Goal: Task Accomplishment & Management: Complete application form

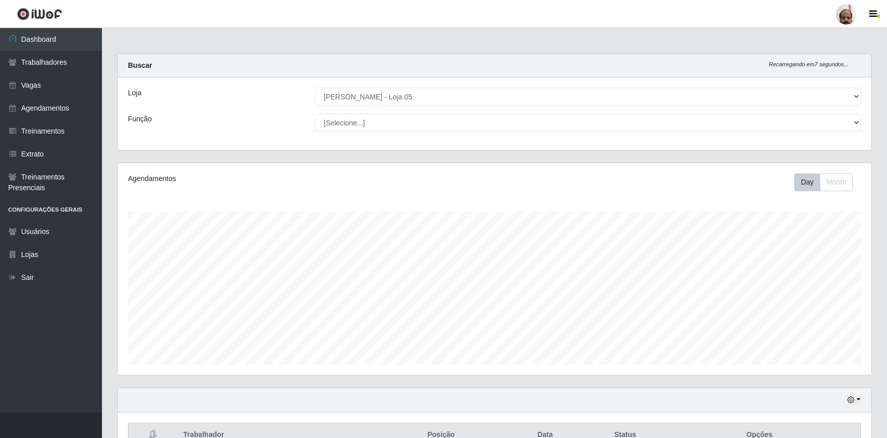
select select "252"
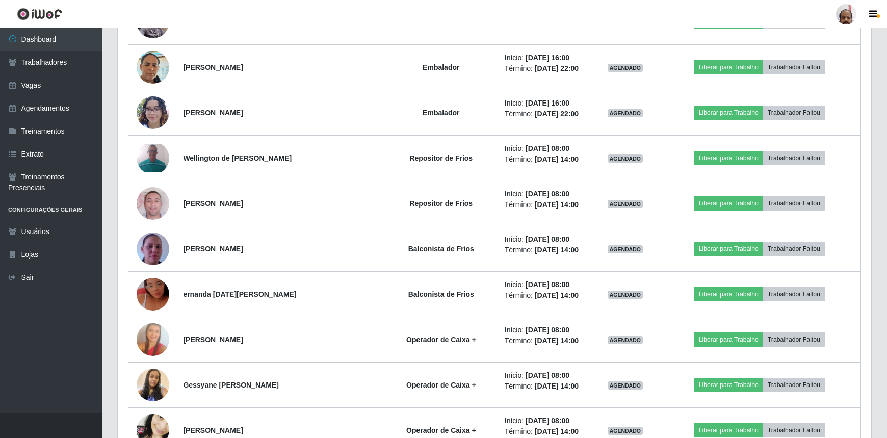
scroll to position [212, 754]
click at [379, 18] on header "Perfil Alterar Senha Sair" at bounding box center [443, 14] width 887 height 28
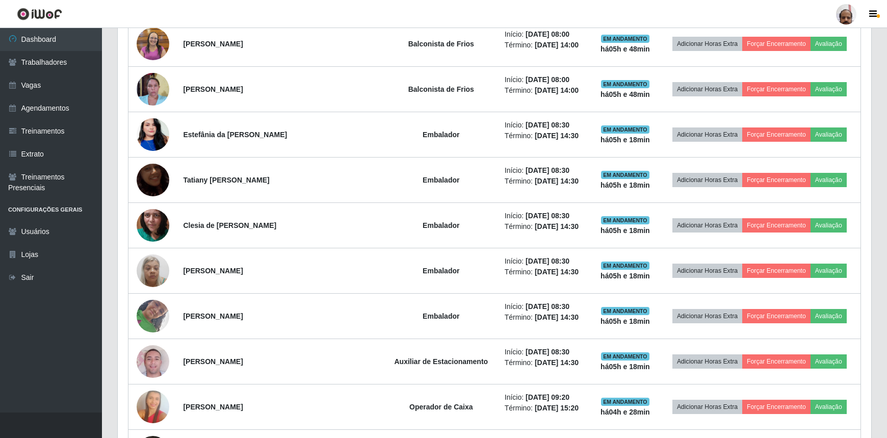
scroll to position [556, 0]
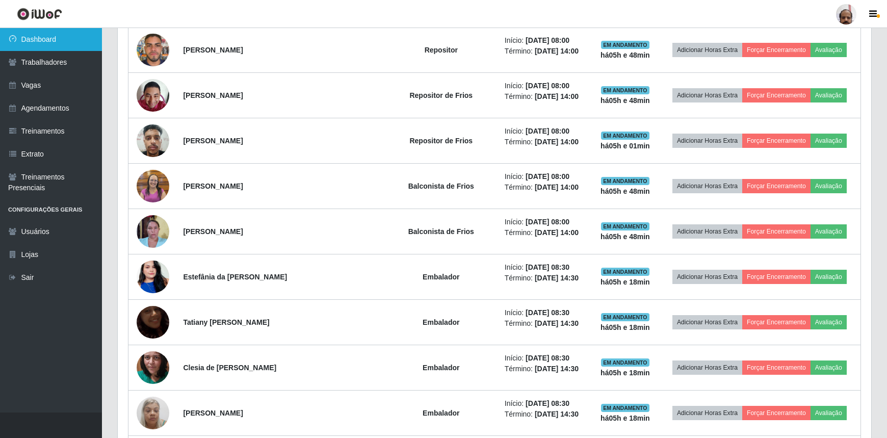
click at [45, 39] on link "Dashboard" at bounding box center [51, 39] width 102 height 23
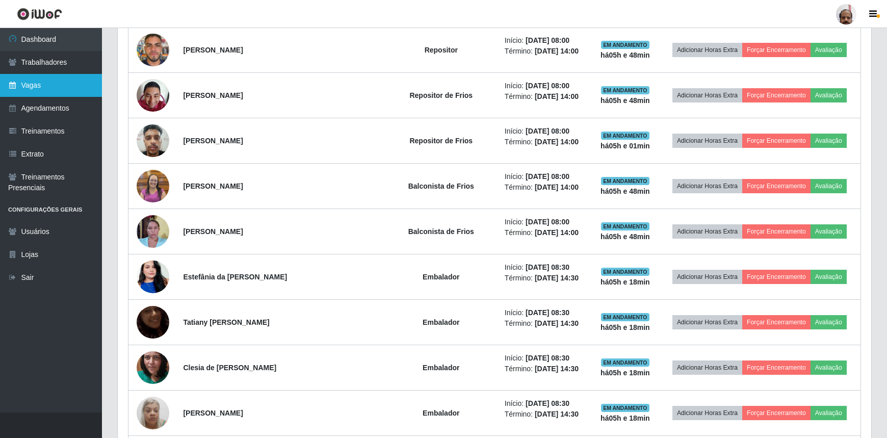
click at [41, 88] on link "Vagas" at bounding box center [51, 85] width 102 height 23
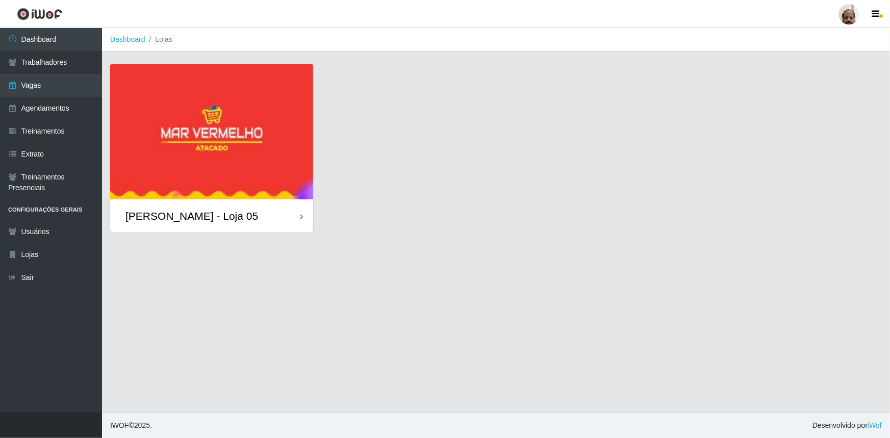
click at [222, 222] on div "[PERSON_NAME] - Loja 05" at bounding box center [191, 216] width 133 height 13
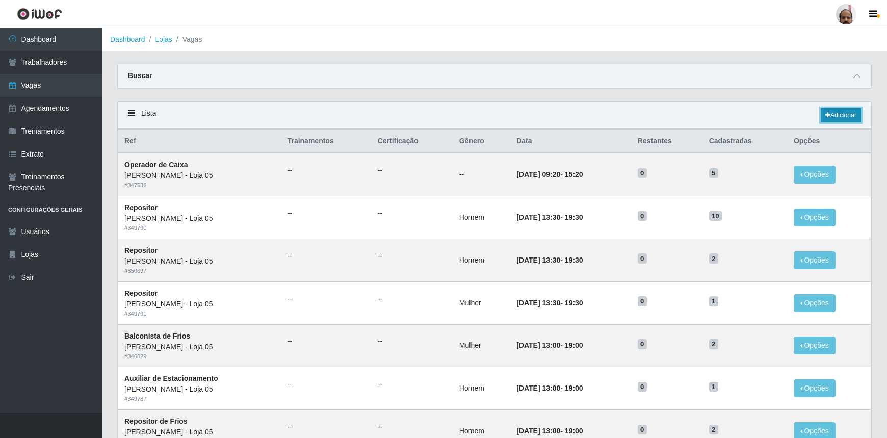
click at [842, 115] on link "Adicionar" at bounding box center [841, 115] width 40 height 14
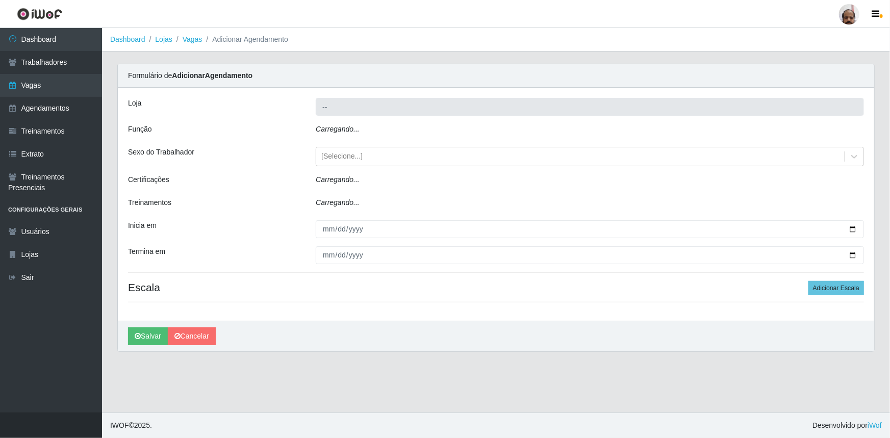
type input "[PERSON_NAME] - Loja 05"
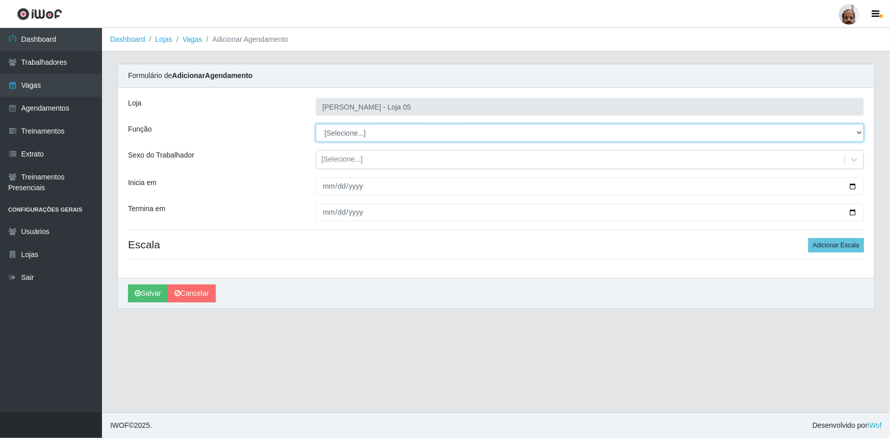
click at [857, 132] on select "[Selecione...] ASG ASG + ASG ++ Auxiliar de Depósito Auxiliar de Depósito + Aux…" at bounding box center [590, 133] width 548 height 18
select select "107"
click at [316, 124] on select "[Selecione...] ASG ASG + ASG ++ Auxiliar de Depósito Auxiliar de Depósito + Aux…" at bounding box center [590, 133] width 548 height 18
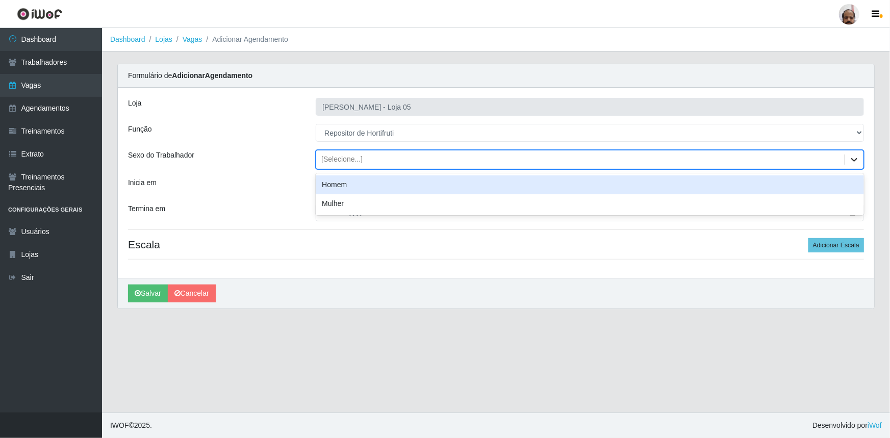
click at [852, 160] on icon at bounding box center [854, 160] width 6 height 4
click at [329, 186] on div "Homem" at bounding box center [590, 184] width 548 height 19
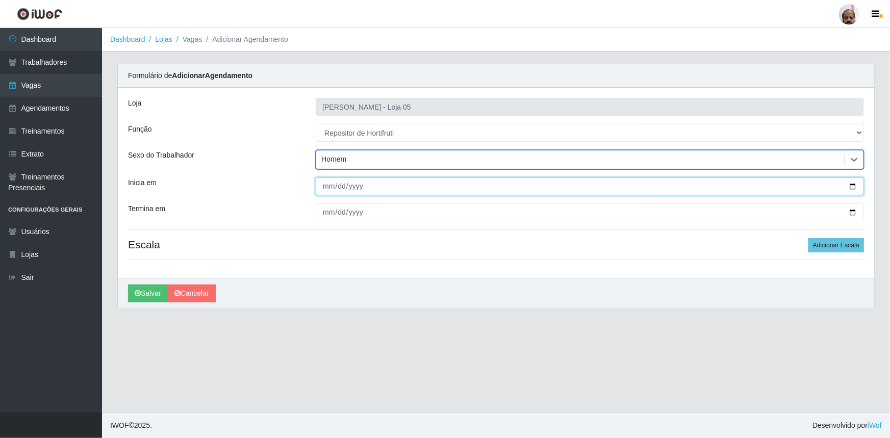
click at [850, 187] on input "Inicia em" at bounding box center [590, 186] width 548 height 18
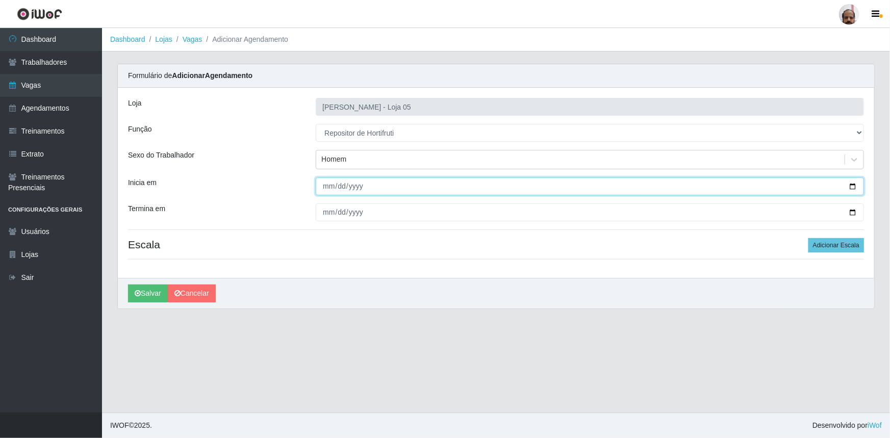
type input "2025-09-27"
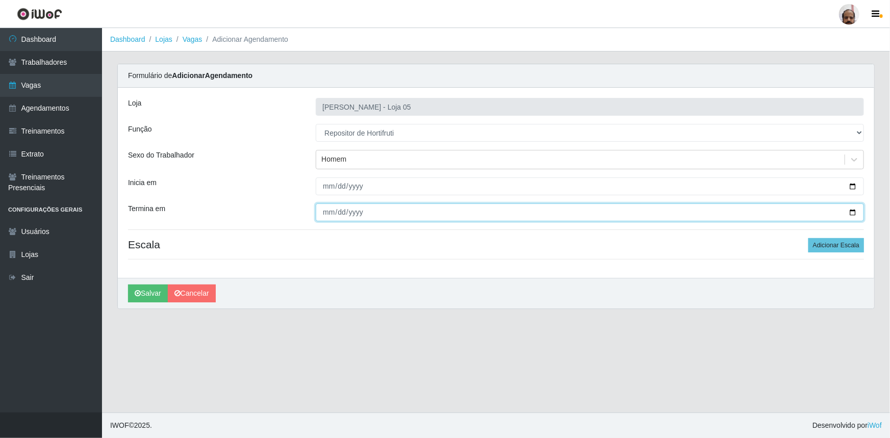
click at [851, 214] on input "Termina em" at bounding box center [590, 212] width 548 height 18
type input "2025-09-27"
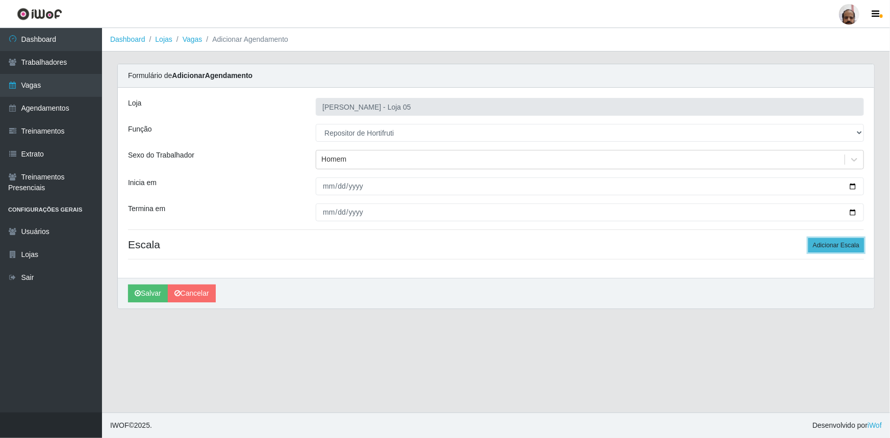
click at [832, 249] on button "Adicionar Escala" at bounding box center [836, 245] width 56 height 14
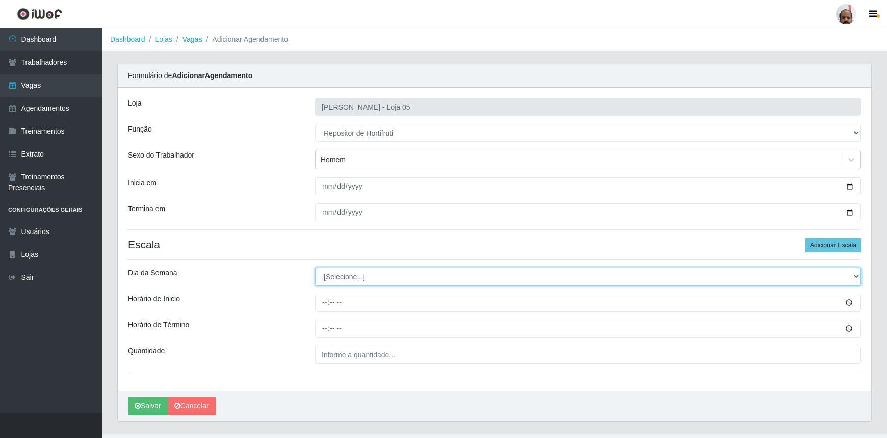
click at [857, 276] on select "[Selecione...] Segunda Terça Quarta Quinta Sexta Sábado Domingo" at bounding box center [588, 277] width 546 height 18
select select "6"
click at [315, 268] on select "[Selecione...] Segunda Terça Quarta Quinta Sexta Sábado Domingo" at bounding box center [588, 277] width 546 height 18
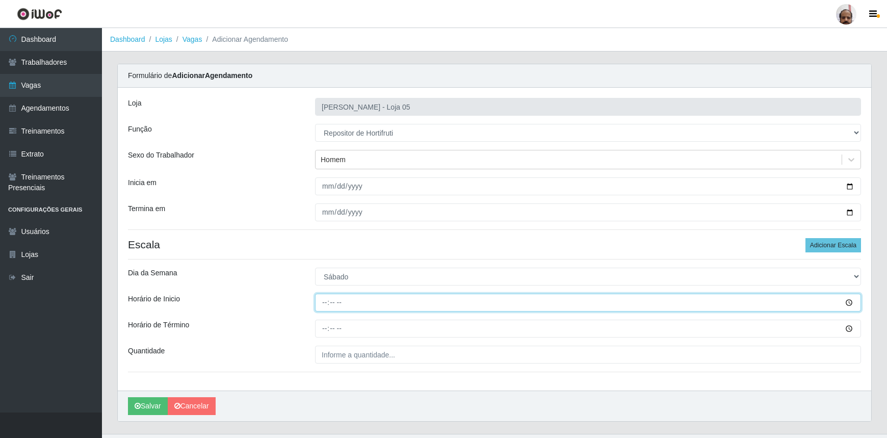
click at [322, 305] on input "Horário de Inicio" at bounding box center [588, 303] width 546 height 18
type input "08:00"
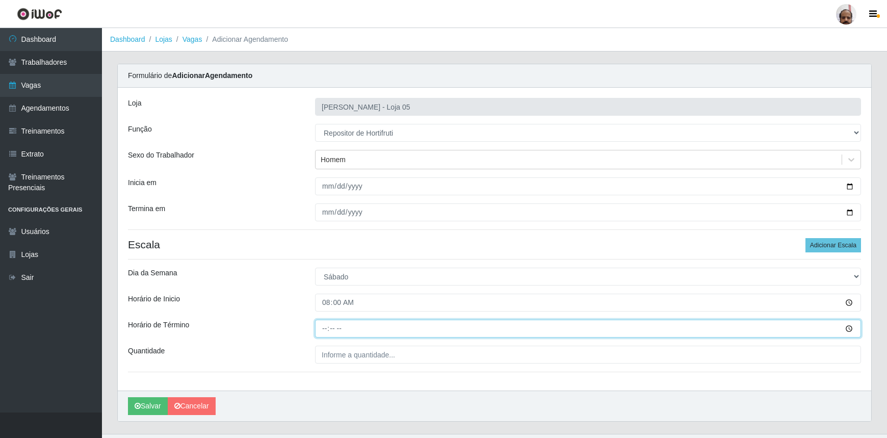
click at [325, 328] on input "Horário de Término" at bounding box center [588, 329] width 546 height 18
type input "14:00"
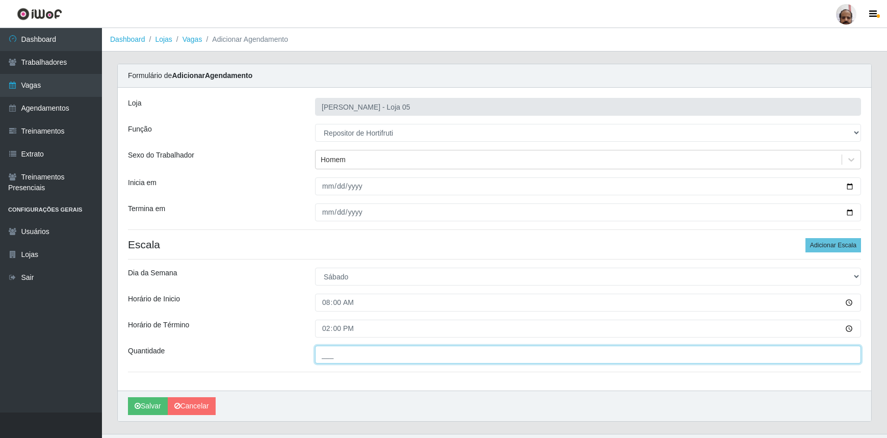
click at [322, 352] on input "___" at bounding box center [588, 355] width 546 height 18
type input "3__"
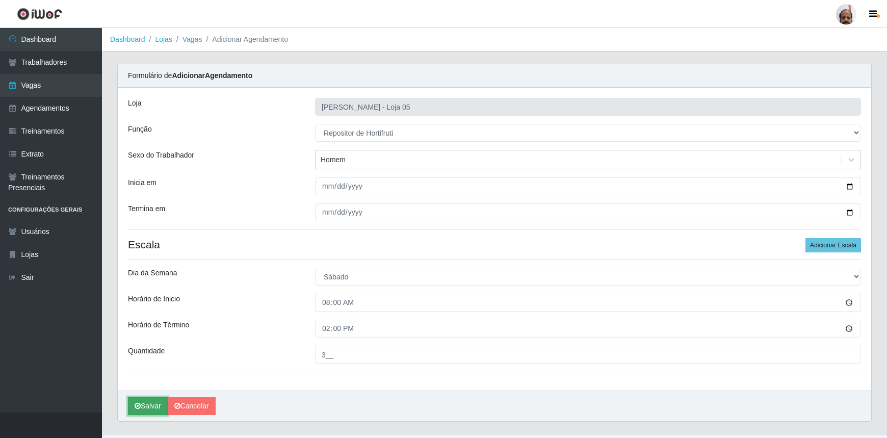
click at [146, 404] on button "Salvar" at bounding box center [148, 406] width 40 height 18
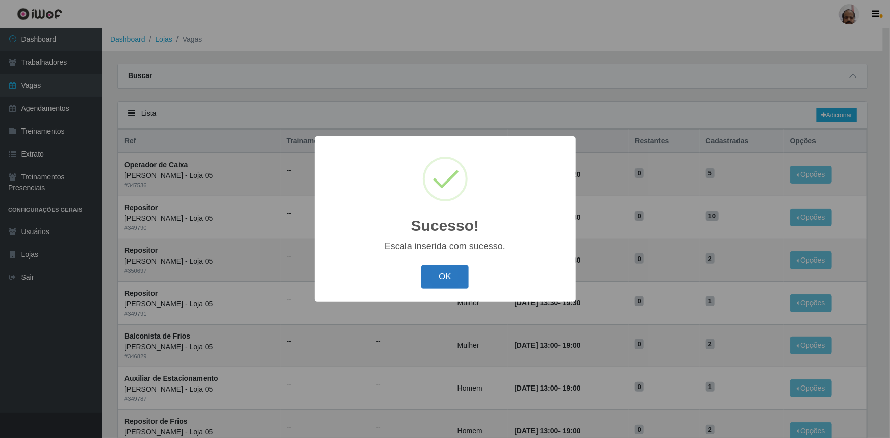
click at [455, 283] on button "OK" at bounding box center [444, 277] width 47 height 24
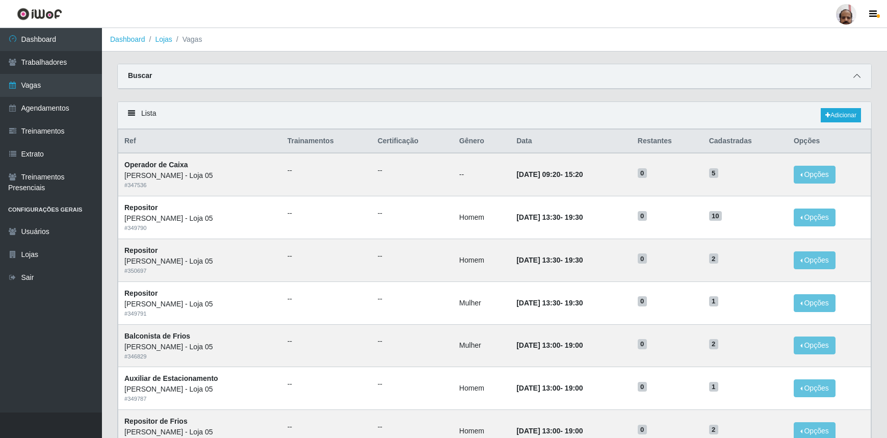
click at [856, 77] on icon at bounding box center [856, 75] width 7 height 7
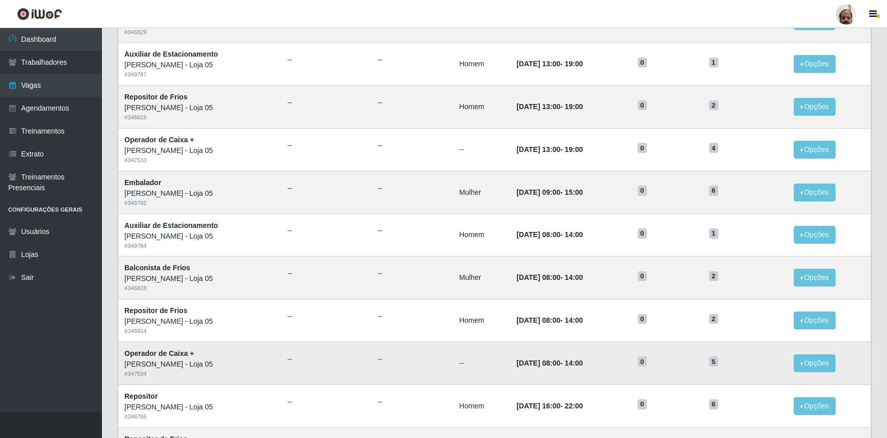
scroll to position [581, 0]
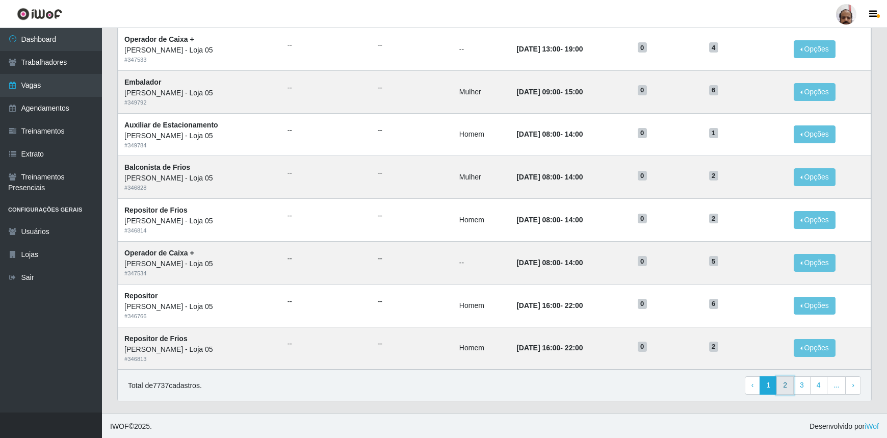
click at [787, 384] on link "2" at bounding box center [785, 385] width 17 height 18
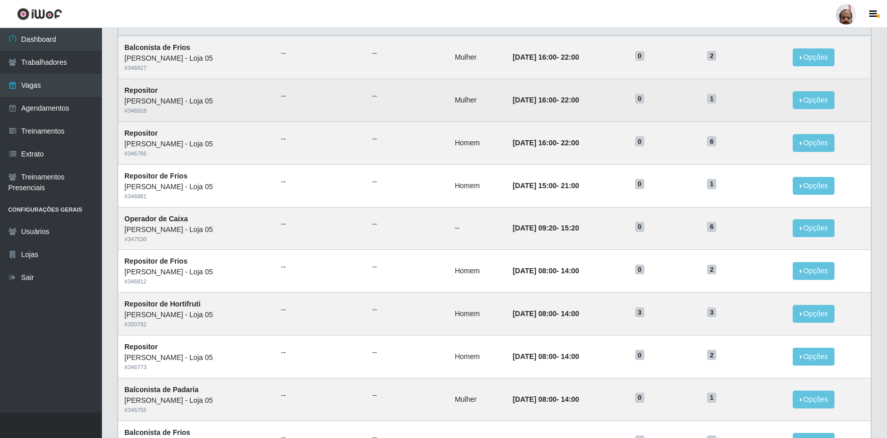
scroll to position [139, 0]
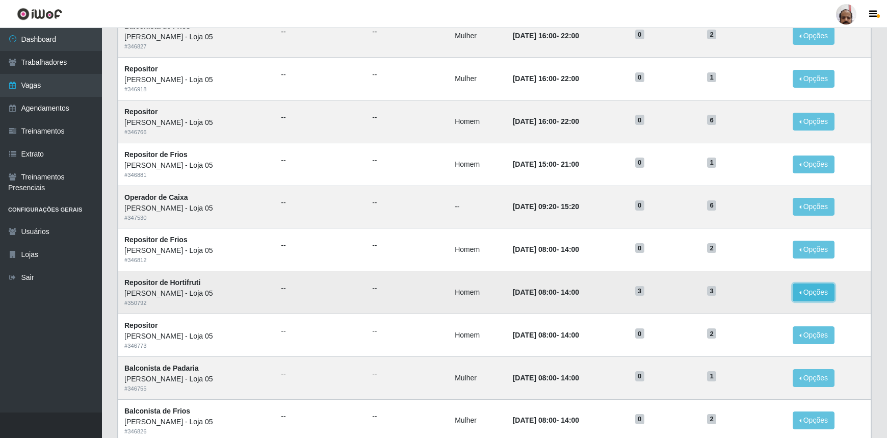
click at [804, 294] on button "Opções" at bounding box center [814, 292] width 42 height 18
click at [757, 314] on div "Deletar" at bounding box center [751, 316] width 60 height 11
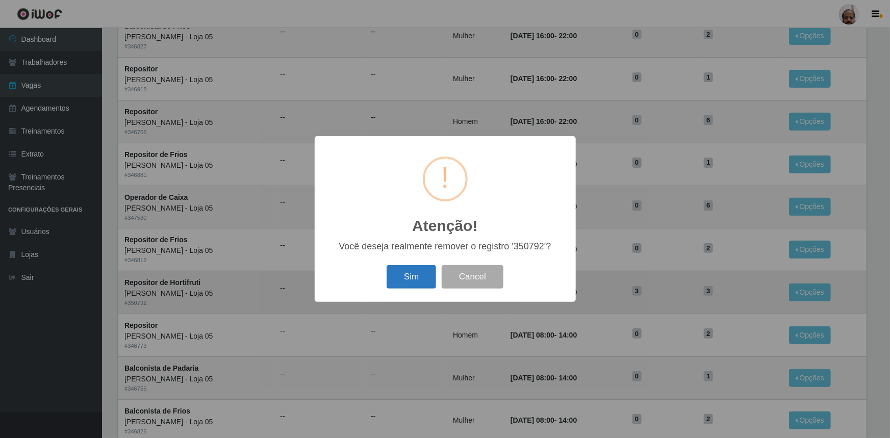
click at [419, 281] on button "Sim" at bounding box center [410, 277] width 49 height 24
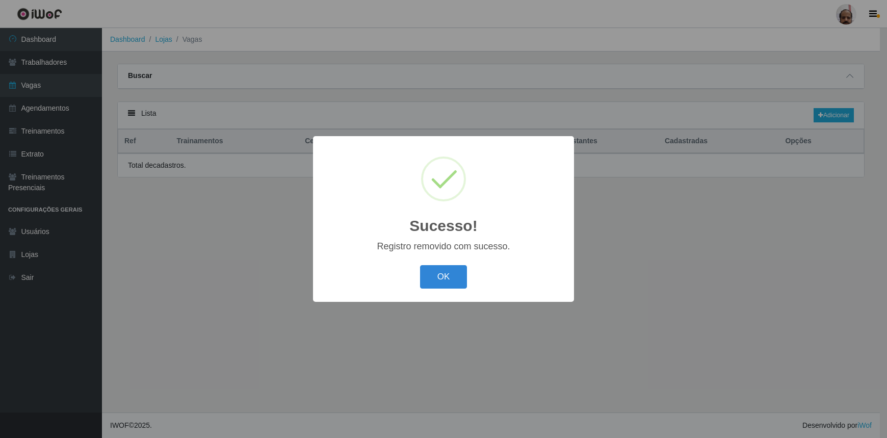
scroll to position [0, 0]
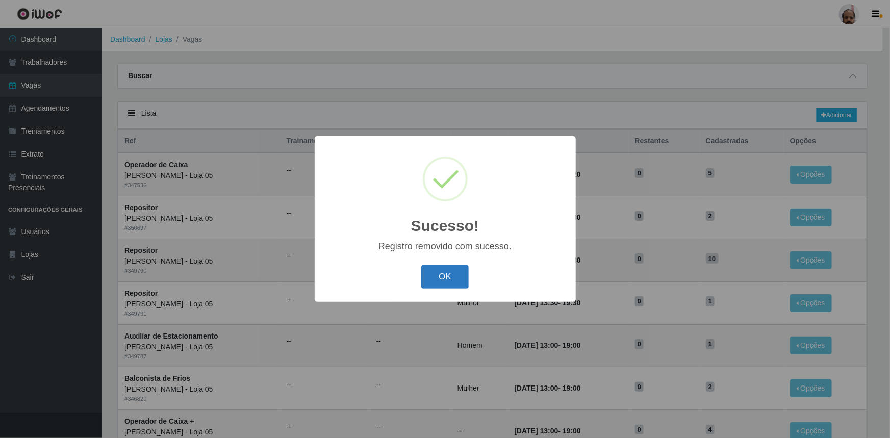
click at [445, 275] on button "OK" at bounding box center [444, 277] width 47 height 24
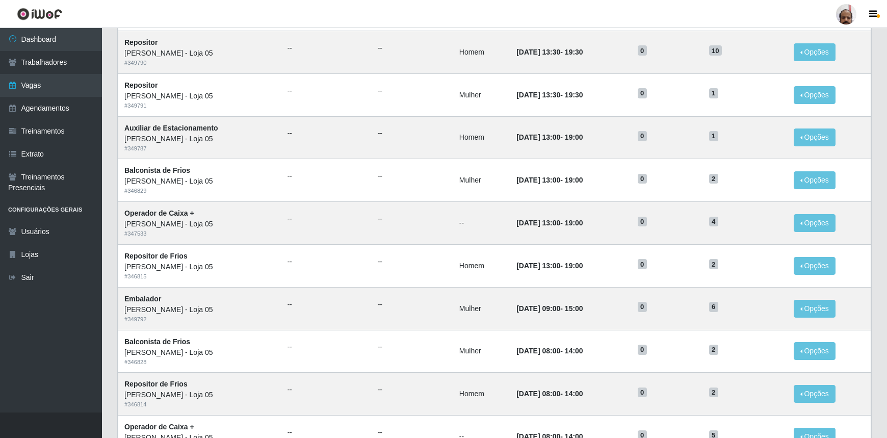
scroll to position [100, 0]
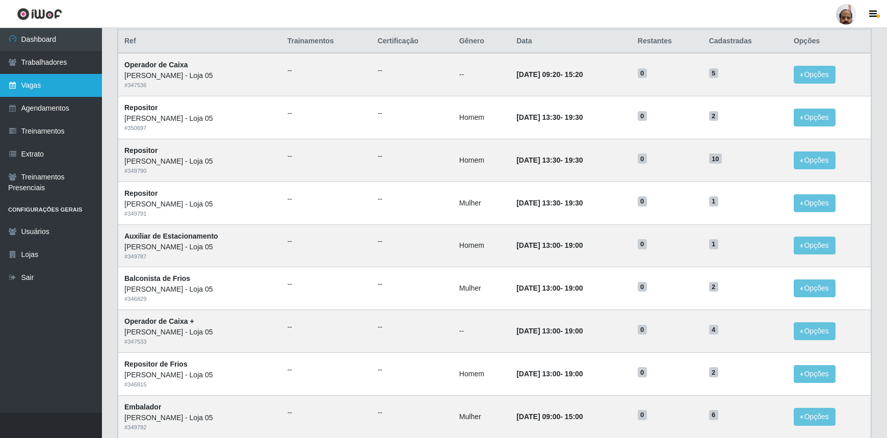
drag, startPoint x: 62, startPoint y: 80, endPoint x: 61, endPoint y: 87, distance: 7.7
click at [62, 80] on link "Vagas" at bounding box center [51, 85] width 102 height 23
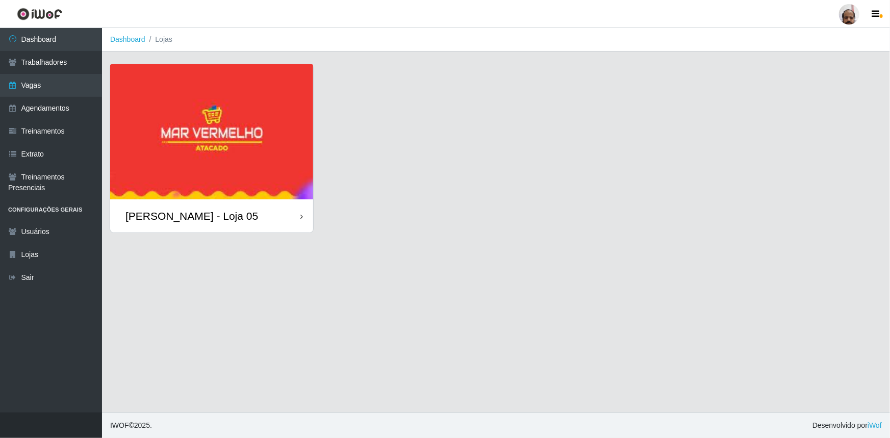
click at [239, 218] on div "[PERSON_NAME] - Loja 05" at bounding box center [191, 216] width 133 height 13
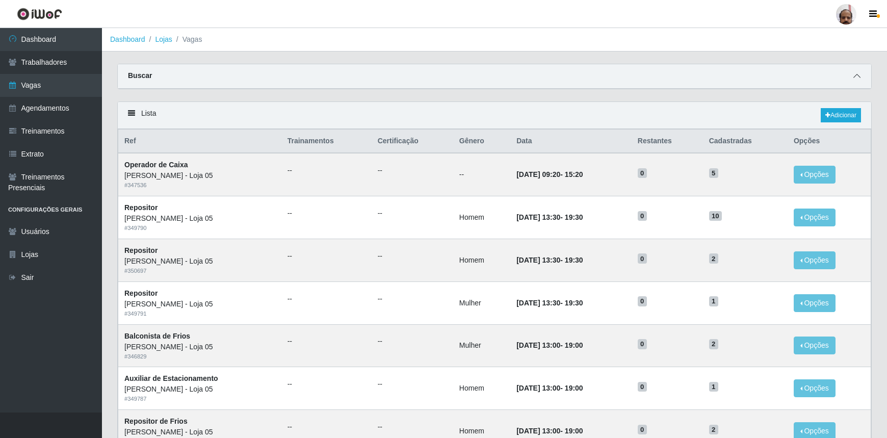
click at [853, 77] on span at bounding box center [857, 76] width 12 height 12
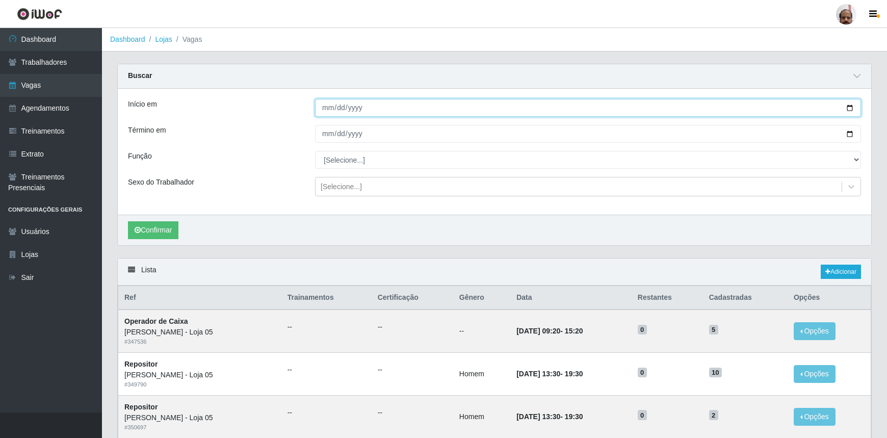
click at [851, 108] on input "Início em" at bounding box center [588, 108] width 546 height 18
type input "2025-09-27"
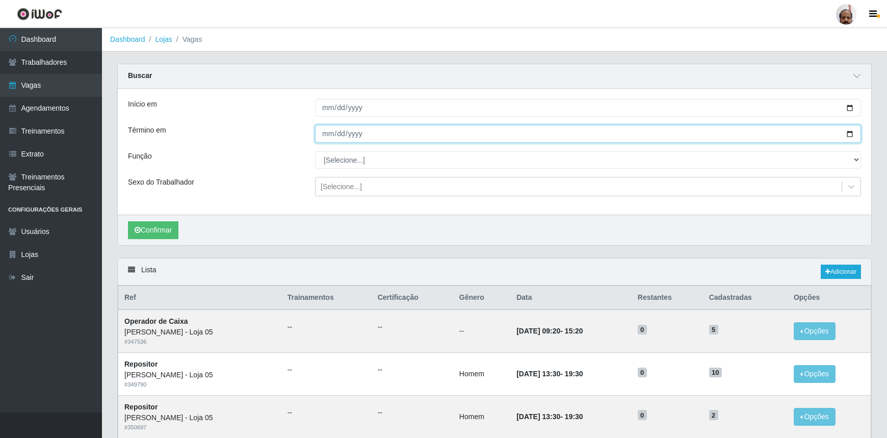
click at [846, 133] on input "Término em" at bounding box center [588, 134] width 546 height 18
type input "2025-09-27"
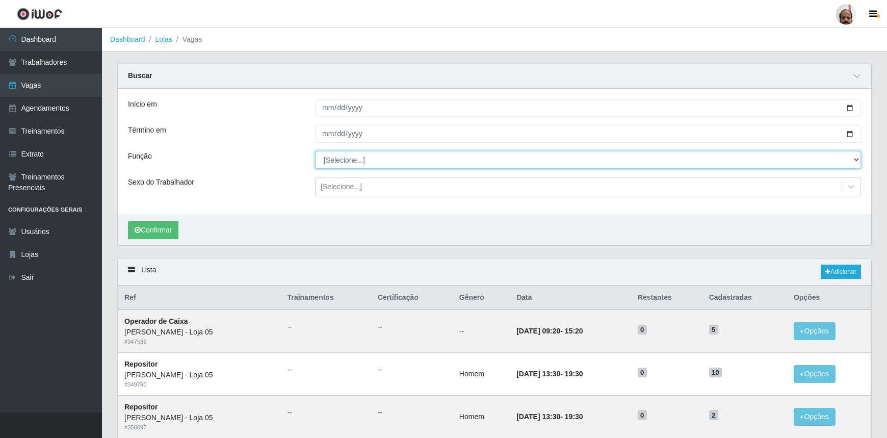
click at [856, 159] on select "[Selecione...] ASG ASG + ASG ++ Auxiliar de Depósito Auxiliar de Depósito + Aux…" at bounding box center [588, 160] width 546 height 18
select select "107"
click at [315, 151] on select "[Selecione...] ASG ASG + ASG ++ Auxiliar de Depósito Auxiliar de Depósito + Aux…" at bounding box center [588, 160] width 546 height 18
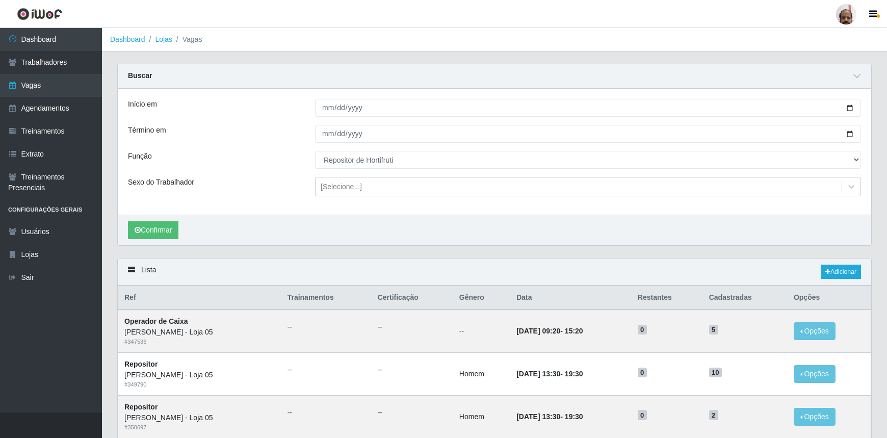
click at [850, 188] on icon at bounding box center [851, 187] width 6 height 4
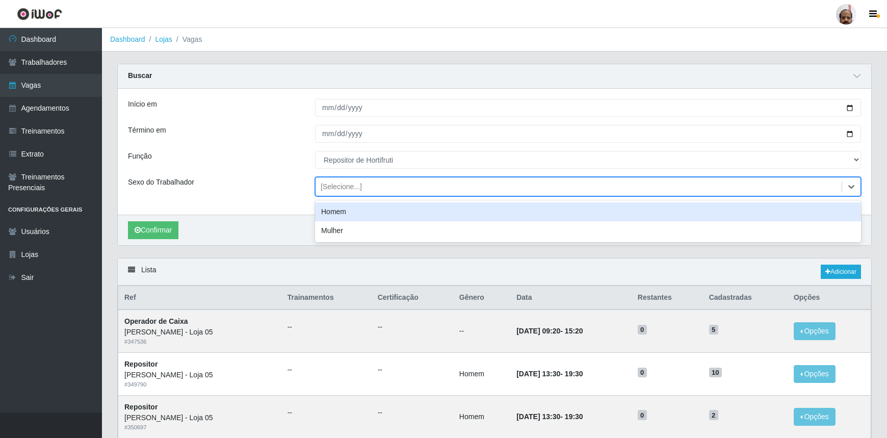
drag, startPoint x: 343, startPoint y: 212, endPoint x: 352, endPoint y: 214, distance: 9.0
click at [343, 211] on div "Homem" at bounding box center [588, 211] width 546 height 19
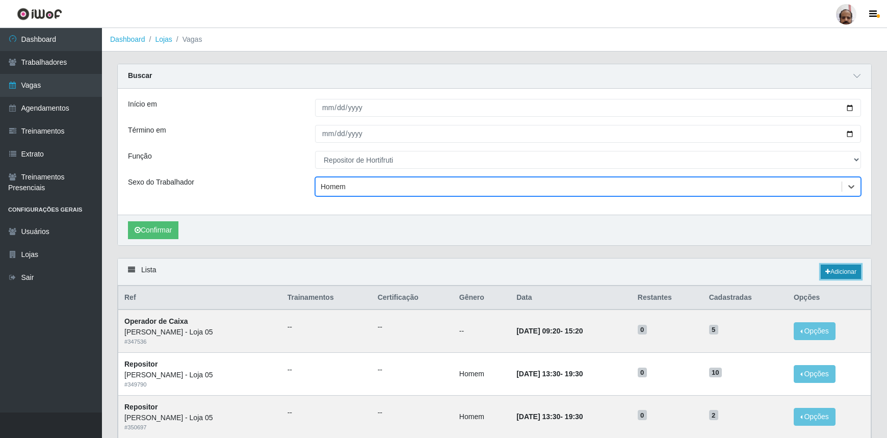
click at [856, 272] on link "Adicionar" at bounding box center [841, 272] width 40 height 14
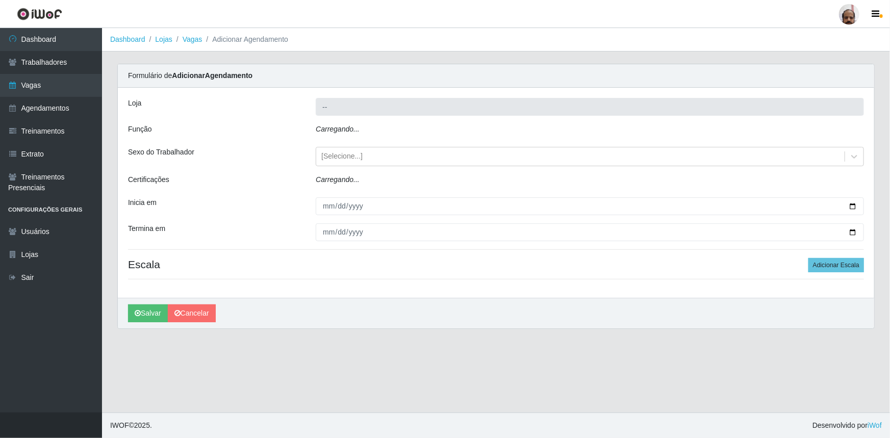
type input "[PERSON_NAME] - Loja 05"
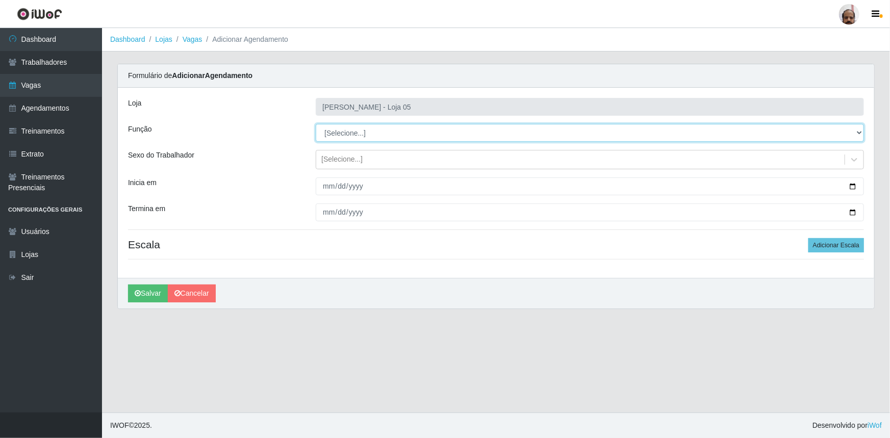
drag, startPoint x: 859, startPoint y: 132, endPoint x: 845, endPoint y: 141, distance: 16.1
click at [859, 132] on select "[Selecione...] ASG ASG + ASG ++ Auxiliar de Depósito Auxiliar de Depósito + Aux…" at bounding box center [590, 133] width 548 height 18
select select "107"
click at [316, 124] on select "[Selecione...] ASG ASG + ASG ++ Auxiliar de Depósito Auxiliar de Depósito + Aux…" at bounding box center [590, 133] width 548 height 18
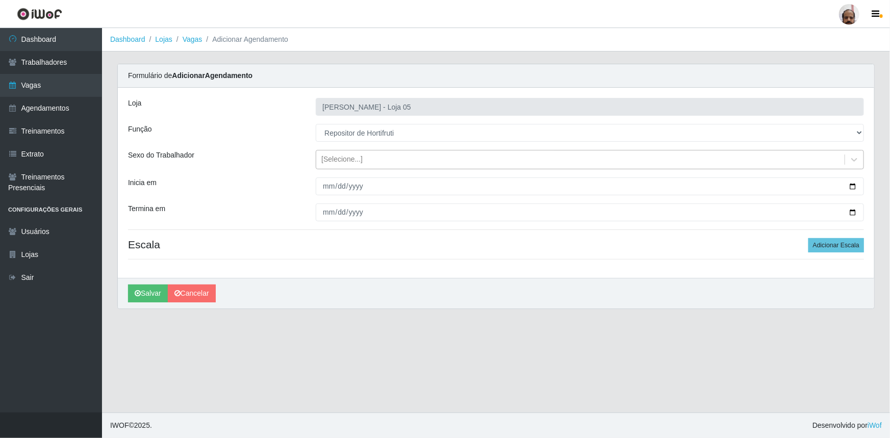
drag, startPoint x: 852, startPoint y: 160, endPoint x: 842, endPoint y: 166, distance: 11.6
click at [852, 160] on icon at bounding box center [854, 159] width 10 height 10
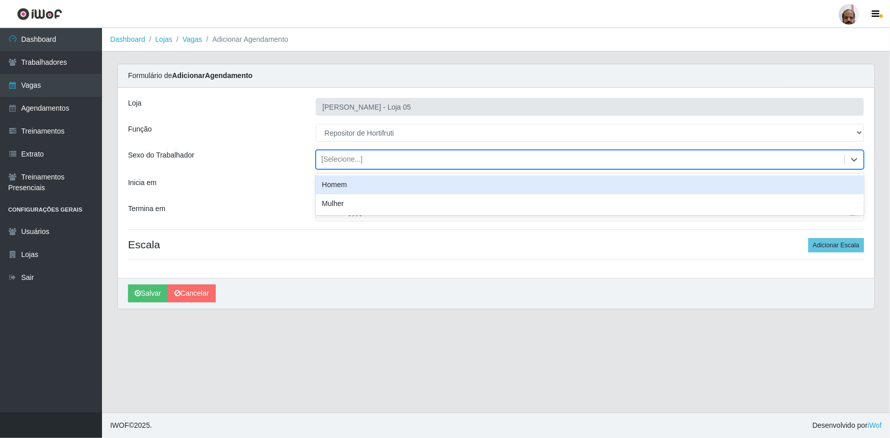
click at [355, 188] on div "Homem" at bounding box center [590, 184] width 548 height 19
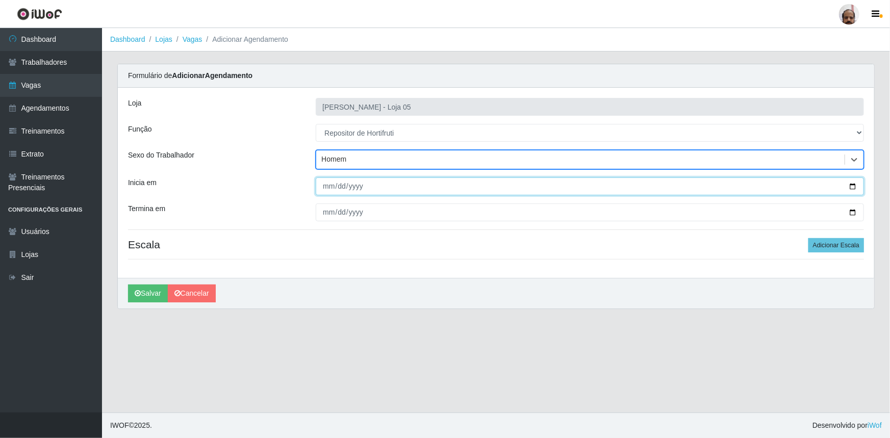
click at [856, 185] on input "Inicia em" at bounding box center [590, 186] width 548 height 18
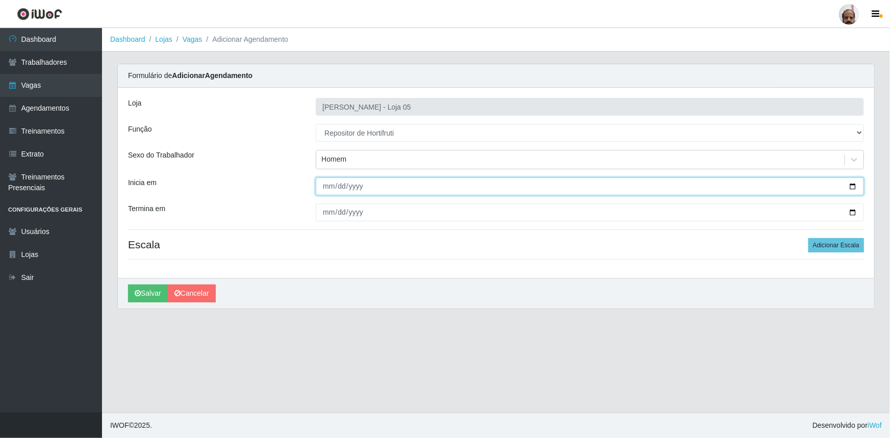
type input "2025-09-27"
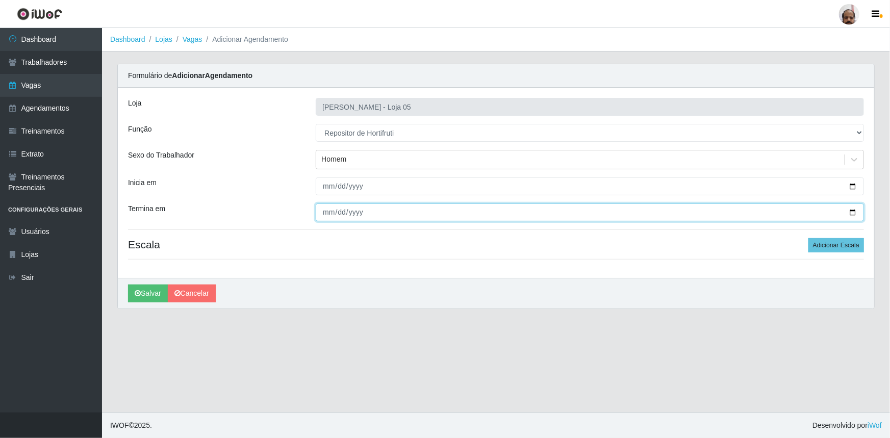
click at [853, 214] on input "Termina em" at bounding box center [590, 212] width 548 height 18
type input "2025-09-27"
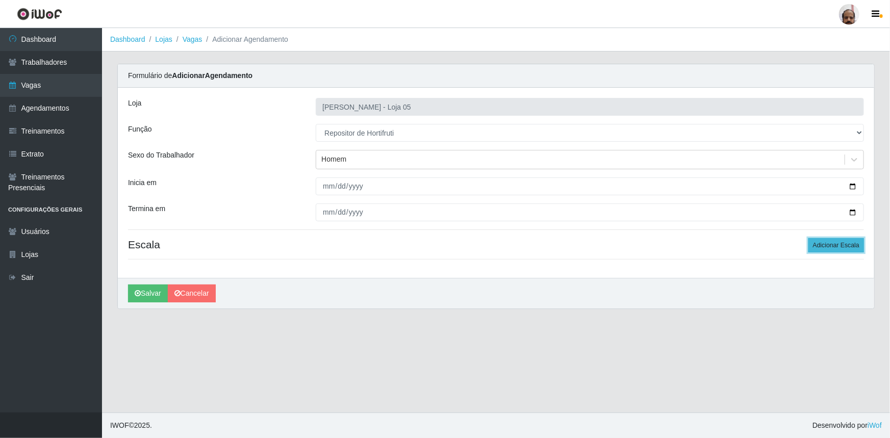
click at [832, 244] on button "Adicionar Escala" at bounding box center [836, 245] width 56 height 14
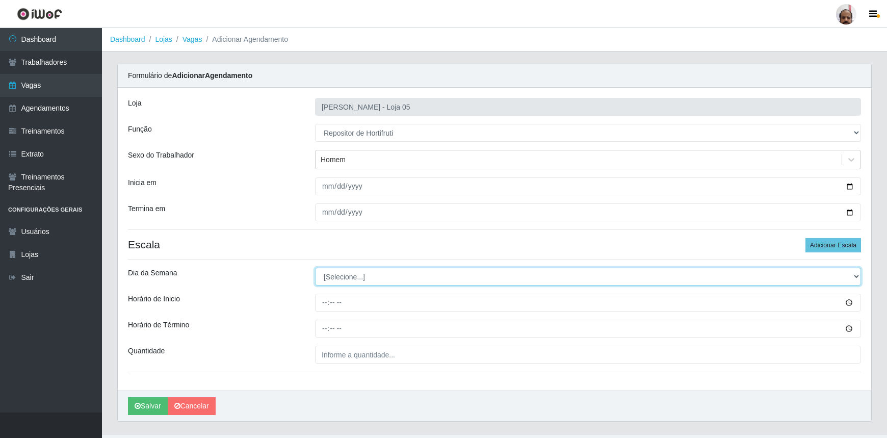
click at [856, 273] on select "[Selecione...] Segunda Terça Quarta Quinta Sexta Sábado Domingo" at bounding box center [588, 277] width 546 height 18
select select "6"
click at [315, 268] on select "[Selecione...] Segunda Terça Quarta Quinta Sexta Sábado Domingo" at bounding box center [588, 277] width 546 height 18
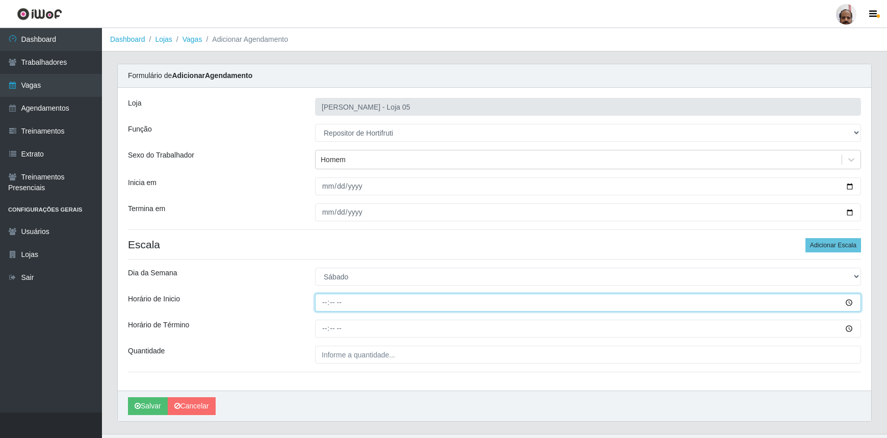
click at [323, 306] on input "Horário de Inicio" at bounding box center [588, 303] width 546 height 18
type input "08:00"
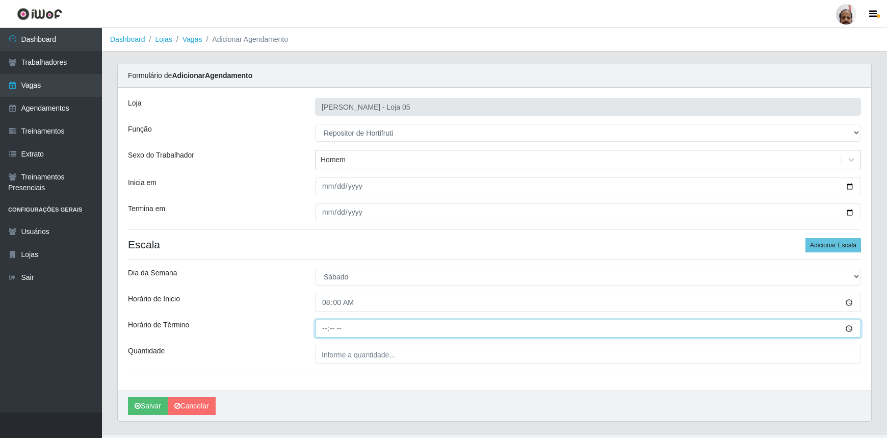
click at [326, 326] on input "Horário de Término" at bounding box center [588, 329] width 546 height 18
type input "14:00"
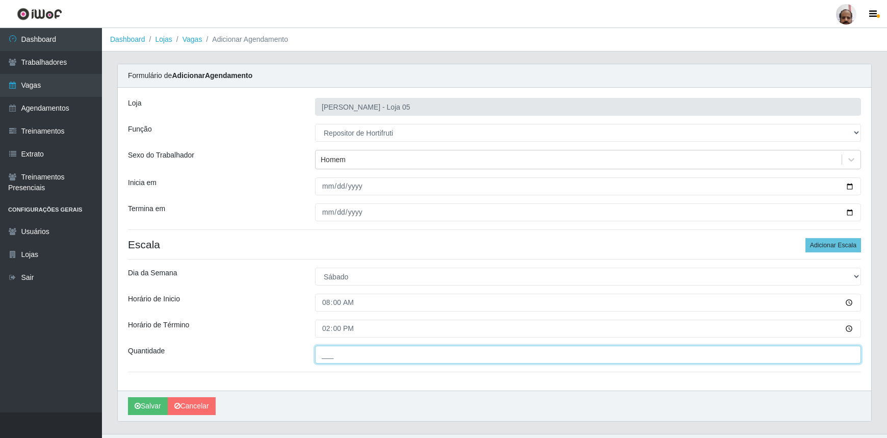
click at [326, 358] on input "___" at bounding box center [588, 355] width 546 height 18
type input "2__"
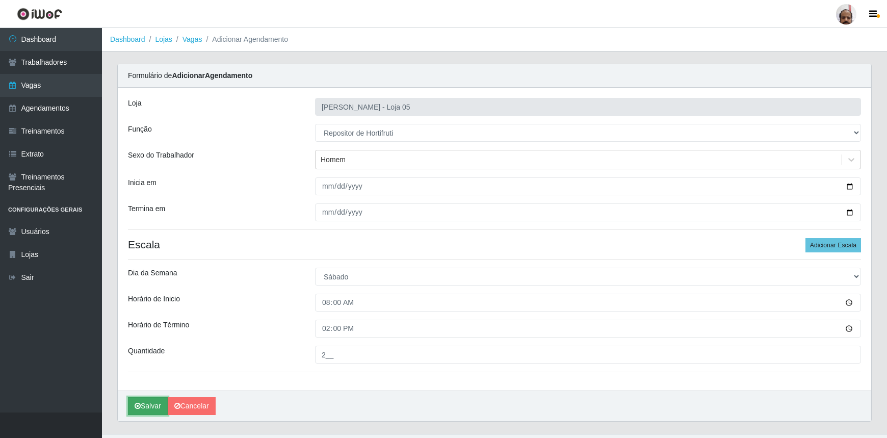
click at [146, 410] on button "Salvar" at bounding box center [148, 406] width 40 height 18
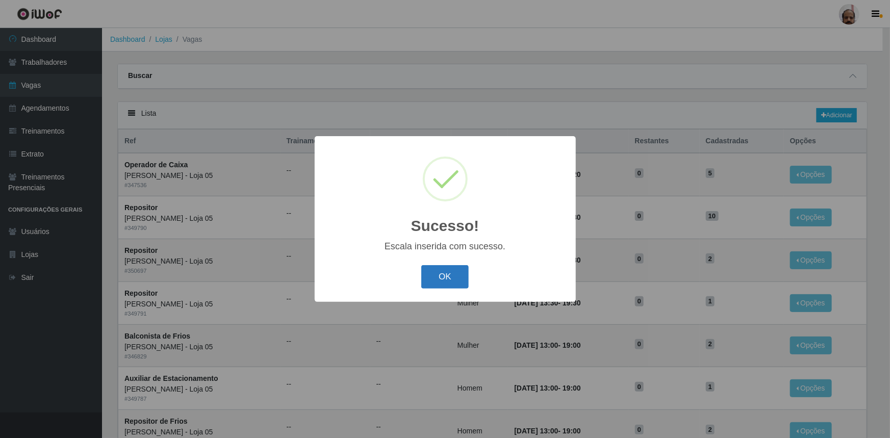
click at [455, 277] on button "OK" at bounding box center [444, 277] width 47 height 24
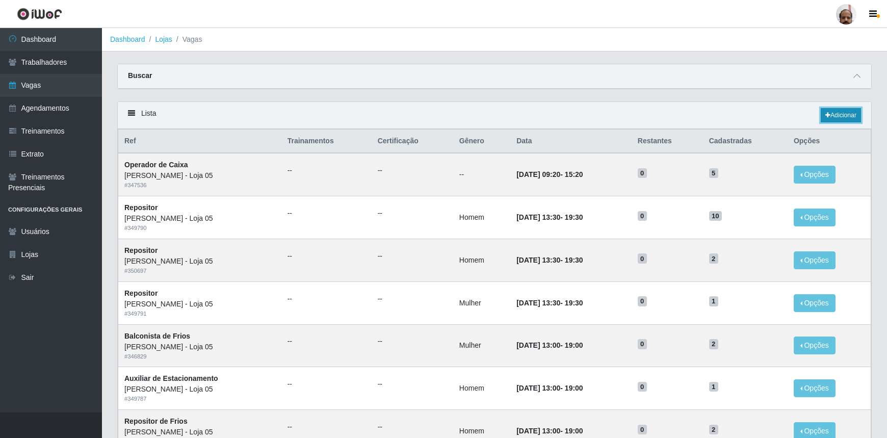
click at [842, 117] on link "Adicionar" at bounding box center [841, 115] width 40 height 14
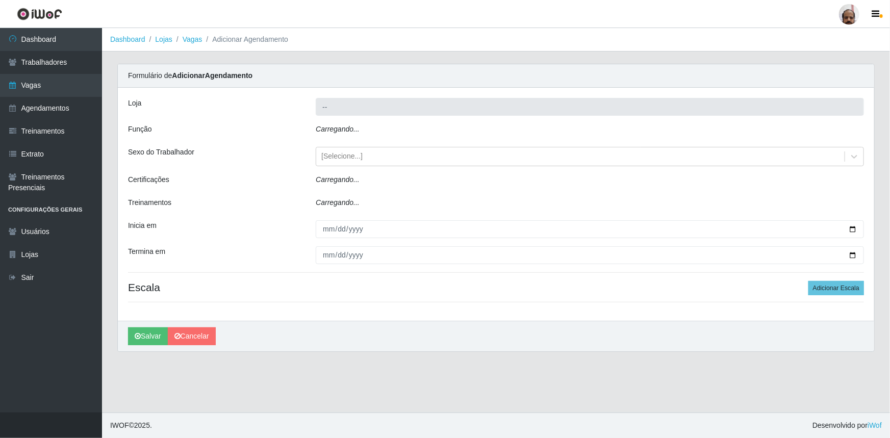
type input "[PERSON_NAME] - Loja 05"
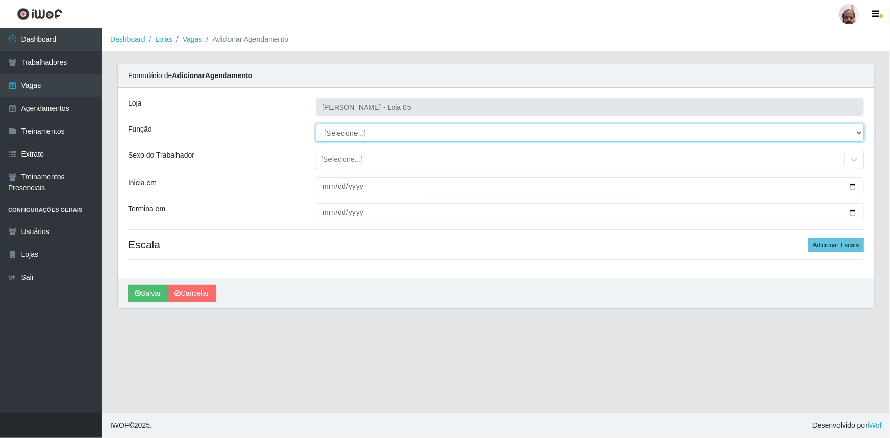
drag, startPoint x: 858, startPoint y: 130, endPoint x: 837, endPoint y: 141, distance: 23.9
click at [858, 130] on select "[Selecione...] ASG ASG + ASG ++ Auxiliar de Depósito Auxiliar de Depósito + Aux…" at bounding box center [590, 133] width 548 height 18
select select "107"
click at [316, 124] on select "[Selecione...] ASG ASG + ASG ++ Auxiliar de Depósito Auxiliar de Depósito + Aux…" at bounding box center [590, 133] width 548 height 18
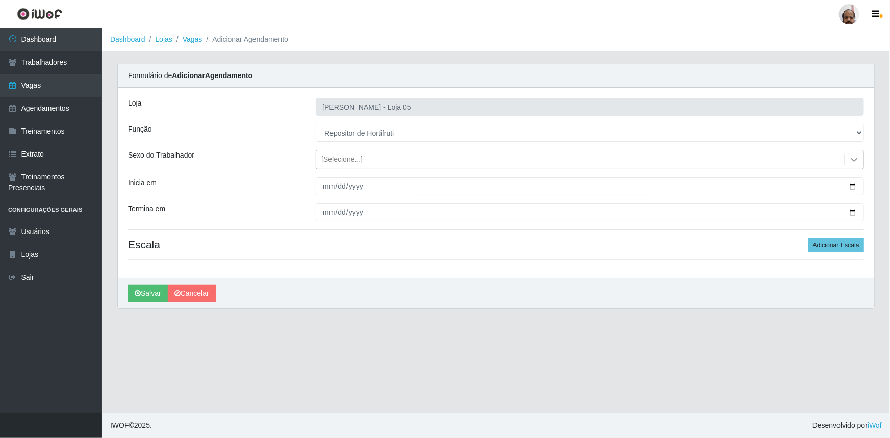
click at [856, 159] on icon at bounding box center [854, 160] width 6 height 4
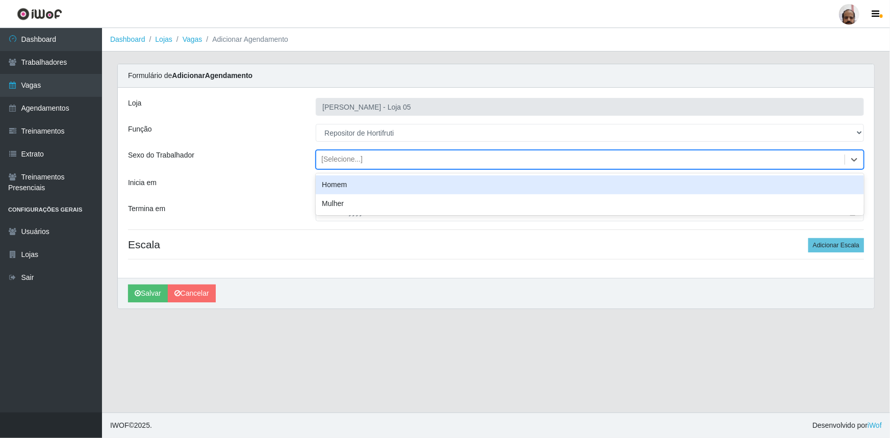
click at [326, 191] on div "Homem" at bounding box center [590, 184] width 548 height 19
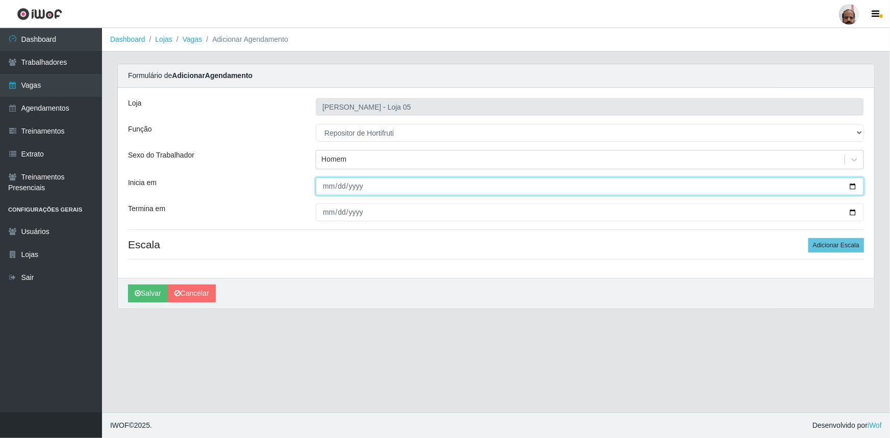
click at [856, 188] on input "Inicia em" at bounding box center [590, 186] width 548 height 18
type input "2025-09-27"
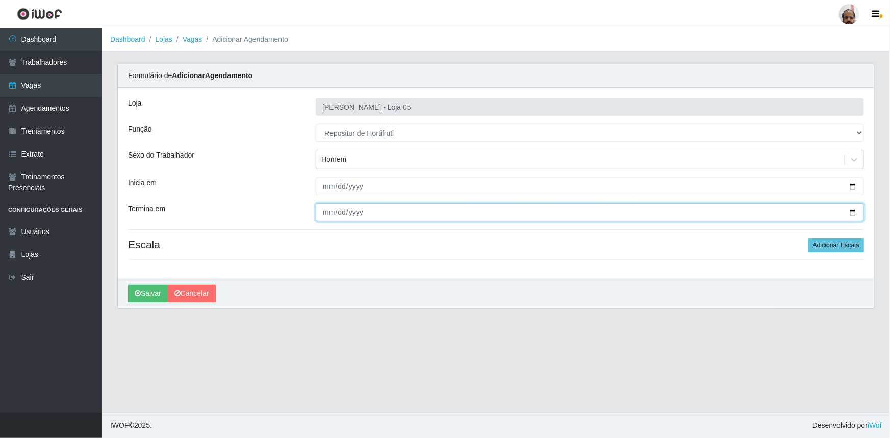
click at [850, 211] on input "Termina em" at bounding box center [590, 212] width 548 height 18
type input "2025-09-27"
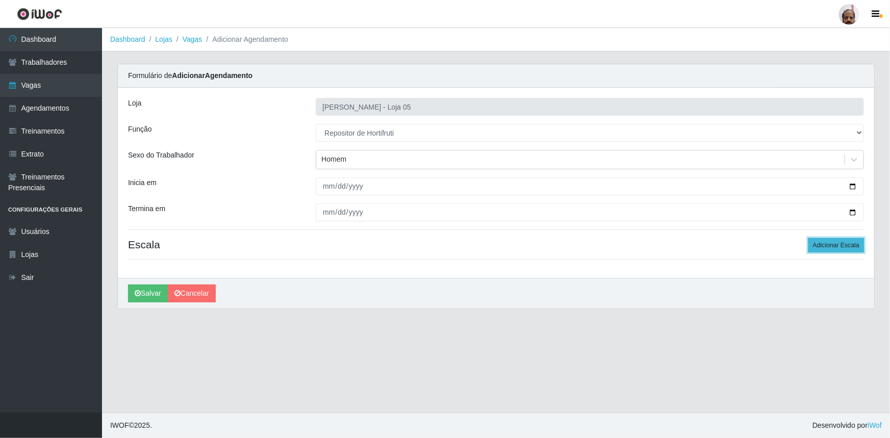
click at [824, 249] on button "Adicionar Escala" at bounding box center [836, 245] width 56 height 14
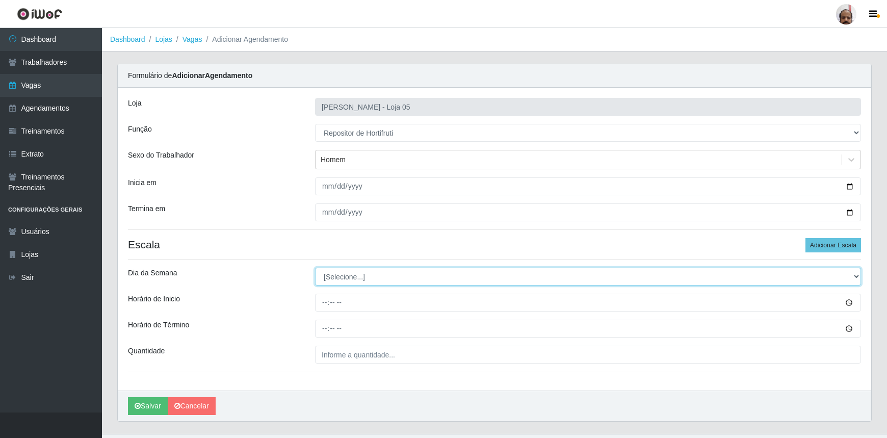
click at [857, 274] on select "[Selecione...] Segunda Terça Quarta Quinta Sexta Sábado Domingo" at bounding box center [588, 277] width 546 height 18
select select "6"
click at [315, 268] on select "[Selecione...] Segunda Terça Quarta Quinta Sexta Sábado Domingo" at bounding box center [588, 277] width 546 height 18
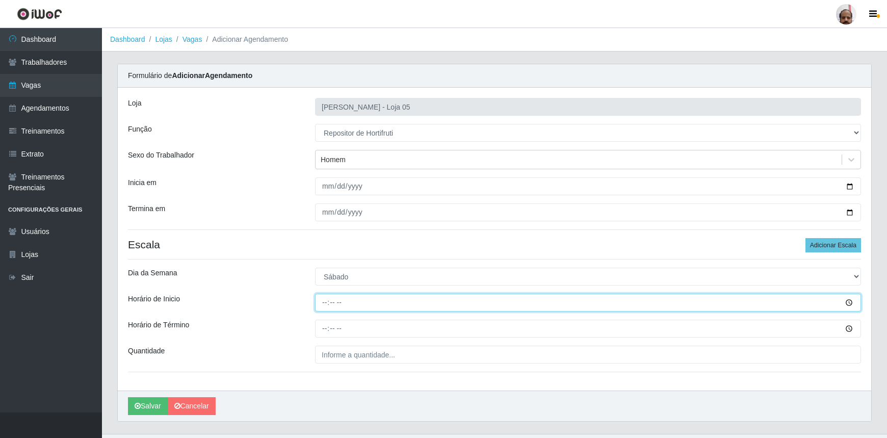
click at [327, 302] on input "Horário de Inicio" at bounding box center [588, 303] width 546 height 18
type input "16:00"
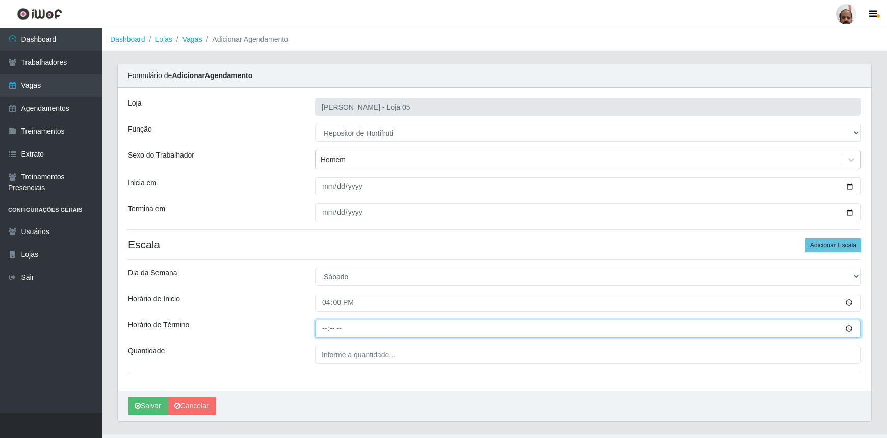
click at [322, 329] on input "Horário de Término" at bounding box center [588, 329] width 546 height 18
type input "22:00"
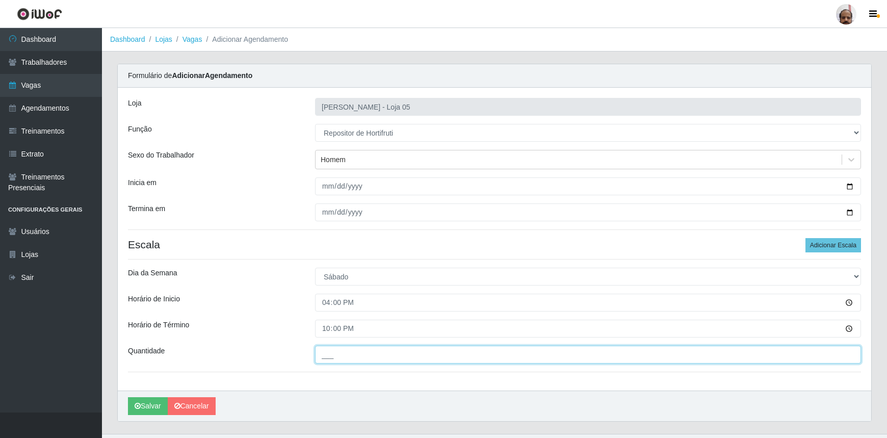
click at [329, 353] on input "___" at bounding box center [588, 355] width 546 height 18
type input "2__"
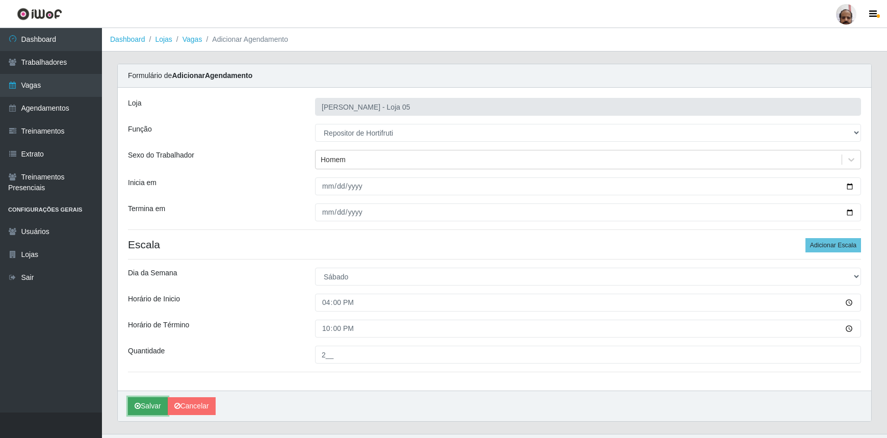
click at [150, 408] on button "Salvar" at bounding box center [148, 406] width 40 height 18
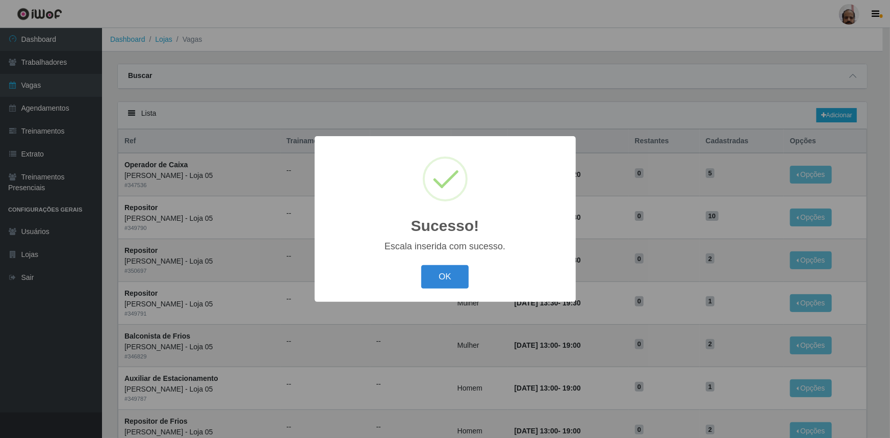
drag, startPoint x: 461, startPoint y: 286, endPoint x: 447, endPoint y: 294, distance: 16.4
click at [461, 286] on button "OK" at bounding box center [444, 277] width 47 height 24
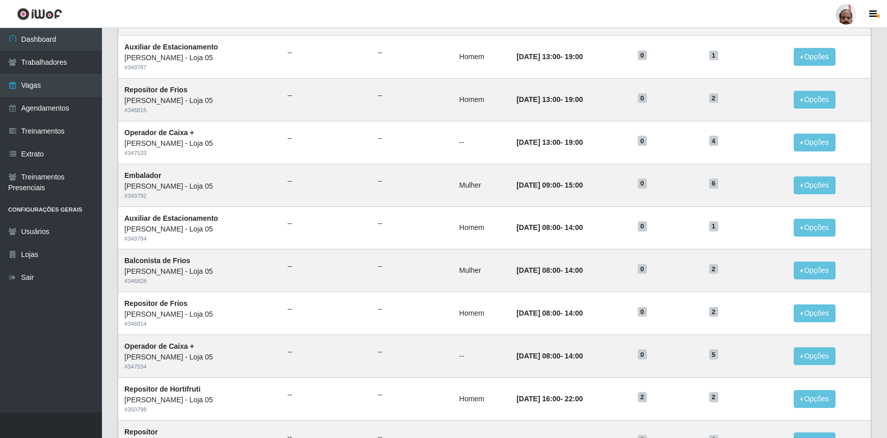
scroll to position [424, 0]
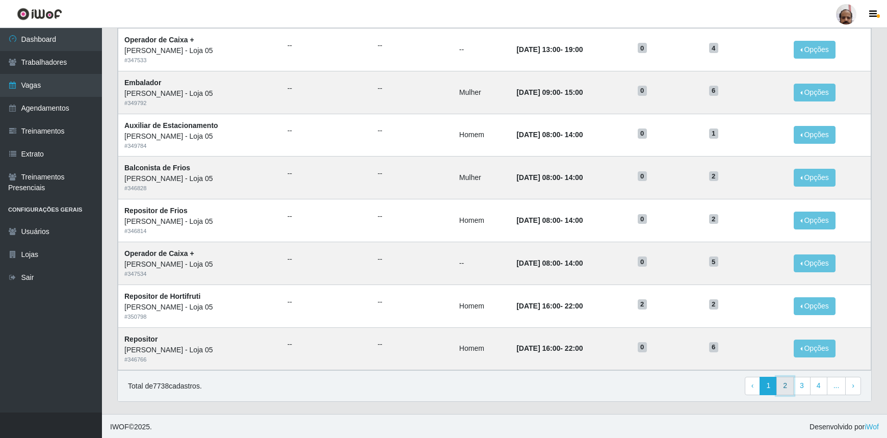
click at [782, 382] on link "2" at bounding box center [785, 386] width 17 height 18
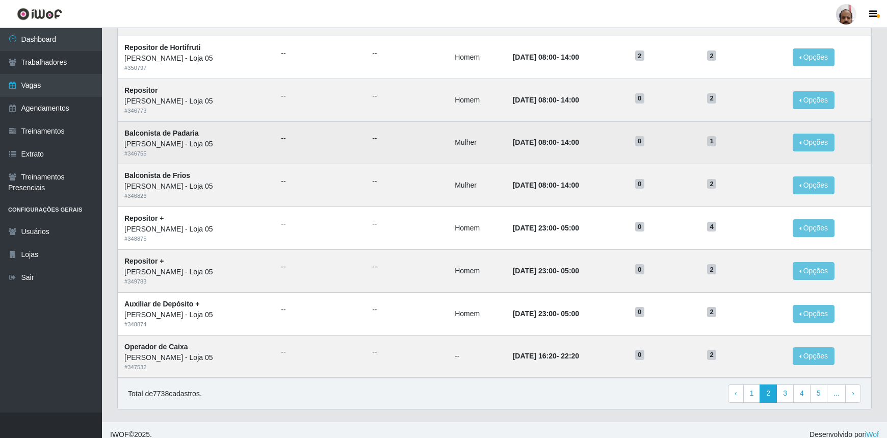
scroll to position [424, 0]
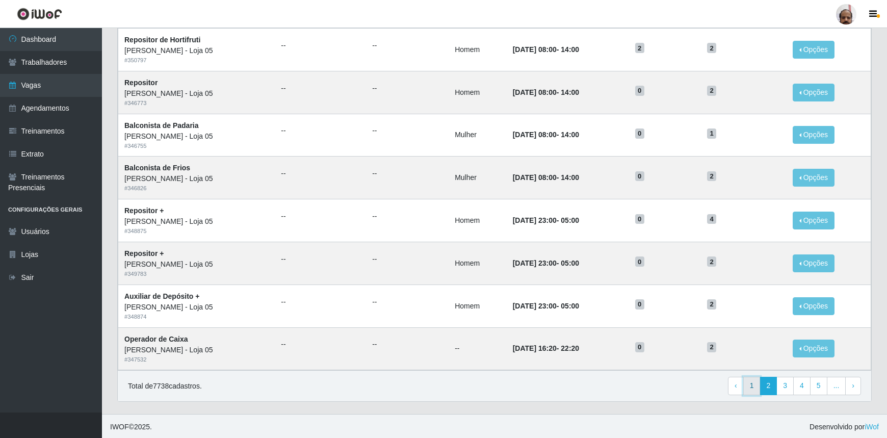
click at [749, 386] on link "1" at bounding box center [751, 386] width 17 height 18
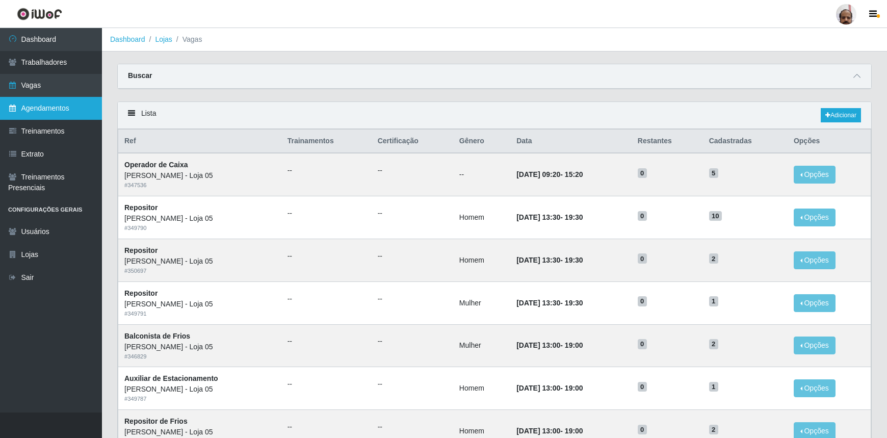
click at [79, 111] on link "Agendamentos" at bounding box center [51, 108] width 102 height 23
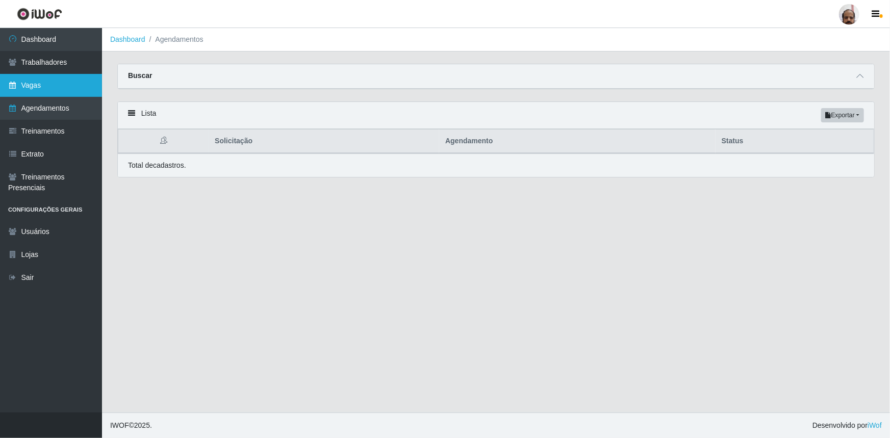
click at [59, 84] on link "Vagas" at bounding box center [51, 85] width 102 height 23
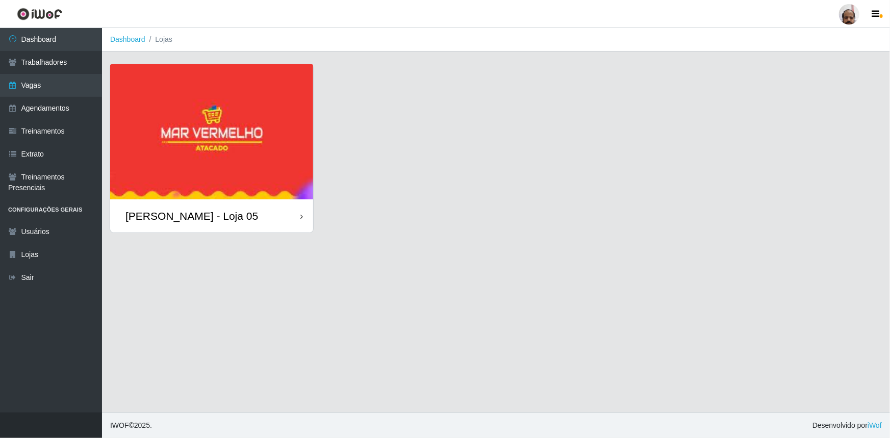
click at [199, 210] on div "[PERSON_NAME] - Loja 05" at bounding box center [191, 216] width 133 height 13
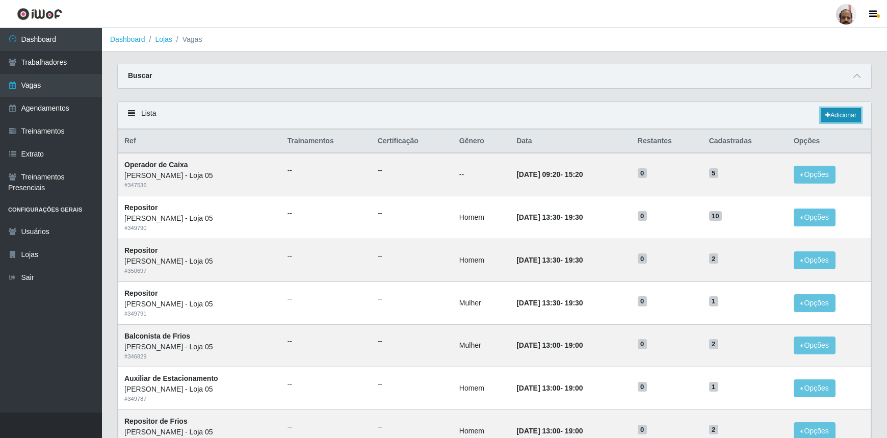
click at [846, 116] on link "Adicionar" at bounding box center [841, 115] width 40 height 14
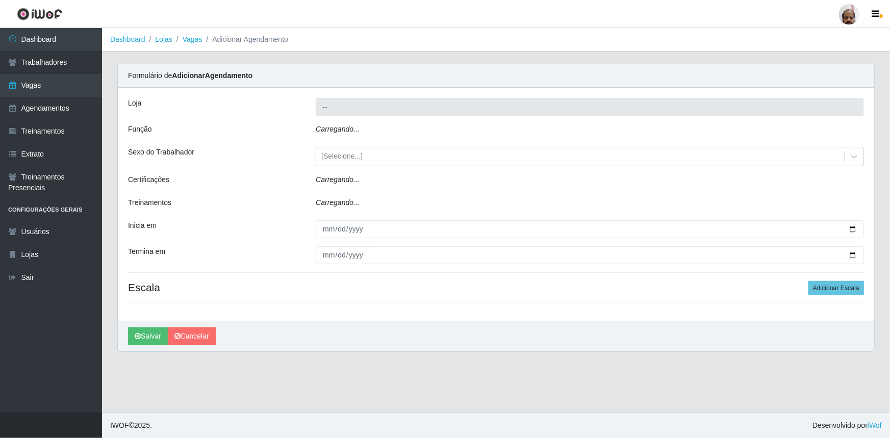
type input "[PERSON_NAME] - Loja 05"
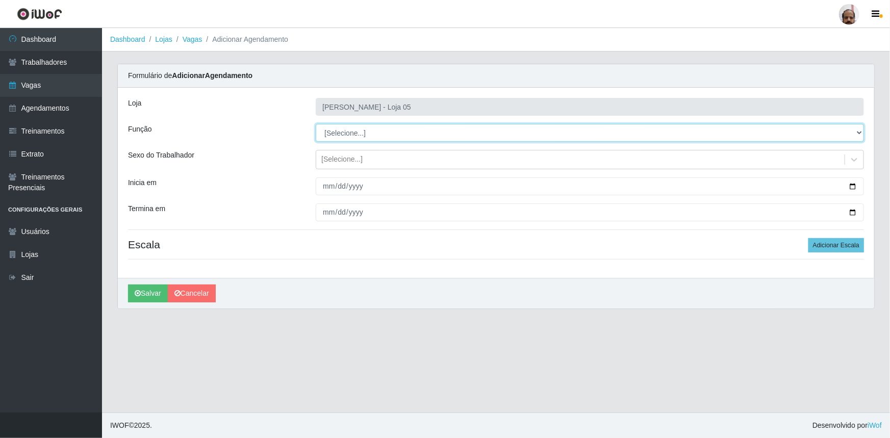
click at [651, 138] on select "[Selecione...] ASG ASG + ASG ++ Auxiliar de Depósito Auxiliar de Depósito + Aux…" at bounding box center [590, 133] width 548 height 18
select select "115"
click at [316, 124] on select "[Selecione...] ASG ASG + ASG ++ Auxiliar de Depósito Auxiliar de Depósito + Aux…" at bounding box center [590, 133] width 548 height 18
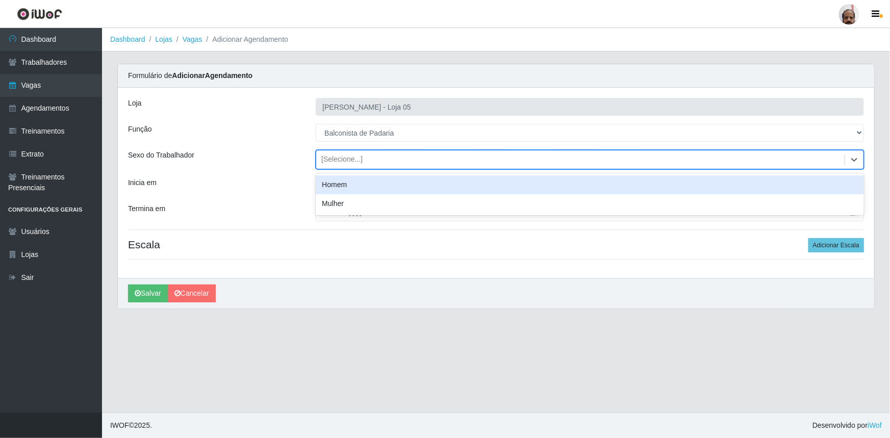
click at [467, 168] on div "[Selecione...]" at bounding box center [590, 159] width 548 height 19
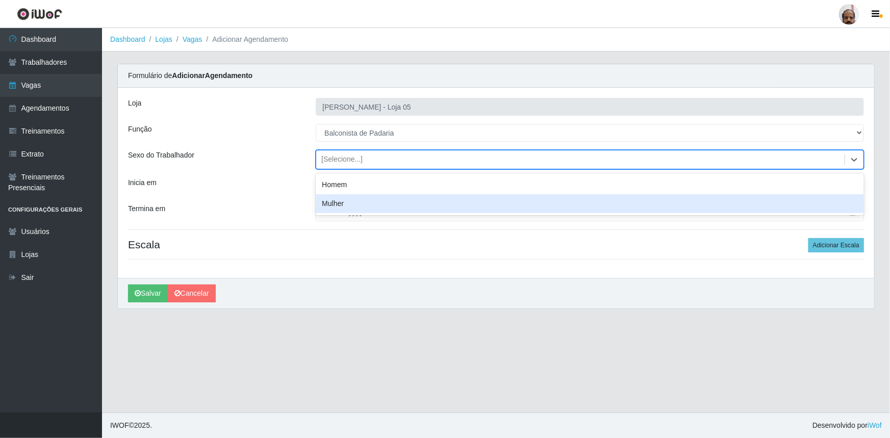
click at [448, 201] on div "Mulher" at bounding box center [590, 203] width 548 height 19
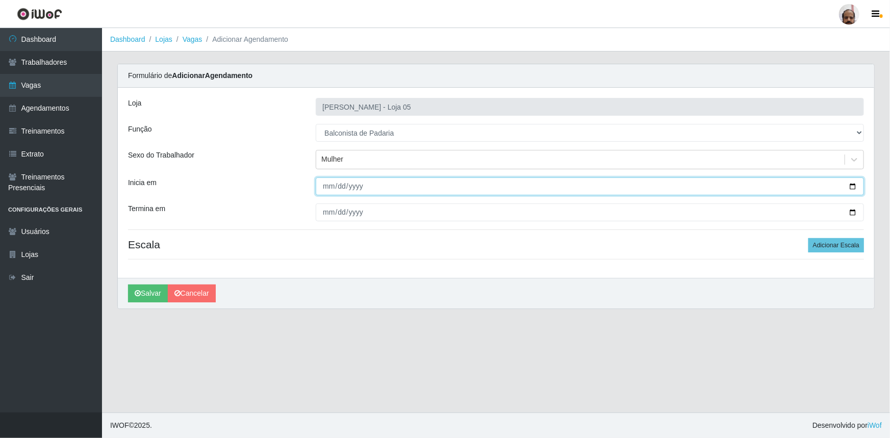
click at [855, 185] on input "Inicia em" at bounding box center [590, 186] width 548 height 18
type input "2025-09-27"
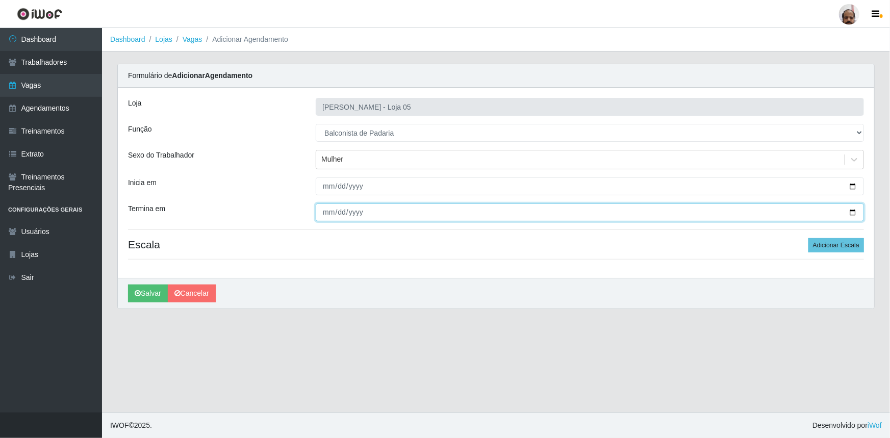
click at [853, 213] on input "Termina em" at bounding box center [590, 212] width 548 height 18
type input "2025-09-27"
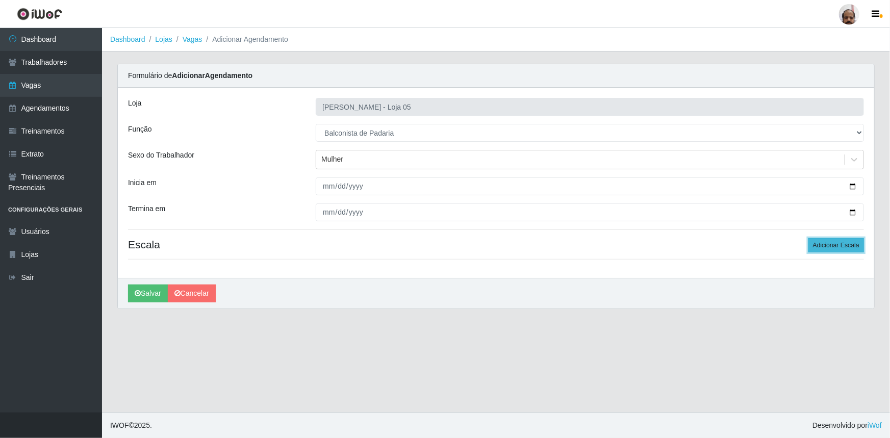
click at [835, 243] on button "Adicionar Escala" at bounding box center [836, 245] width 56 height 14
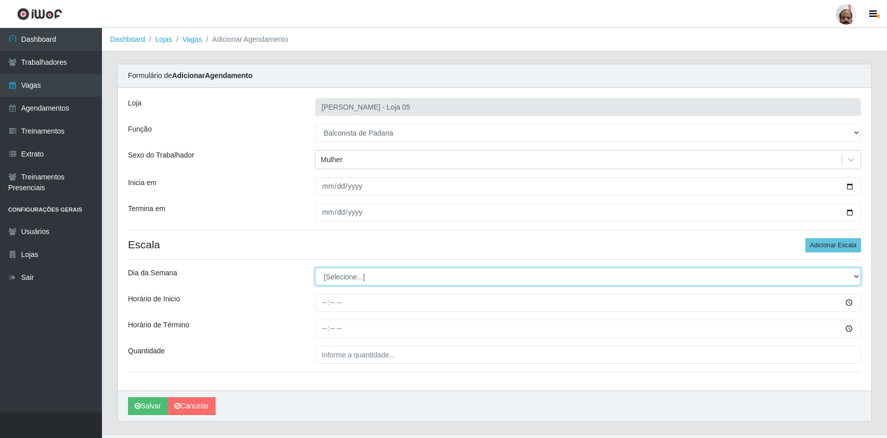
click at [560, 273] on select "[Selecione...] Segunda Terça Quarta Quinta Sexta Sábado Domingo" at bounding box center [588, 277] width 546 height 18
select select "6"
click at [315, 268] on select "[Selecione...] Segunda Terça Quarta Quinta Sexta Sábado Domingo" at bounding box center [588, 277] width 546 height 18
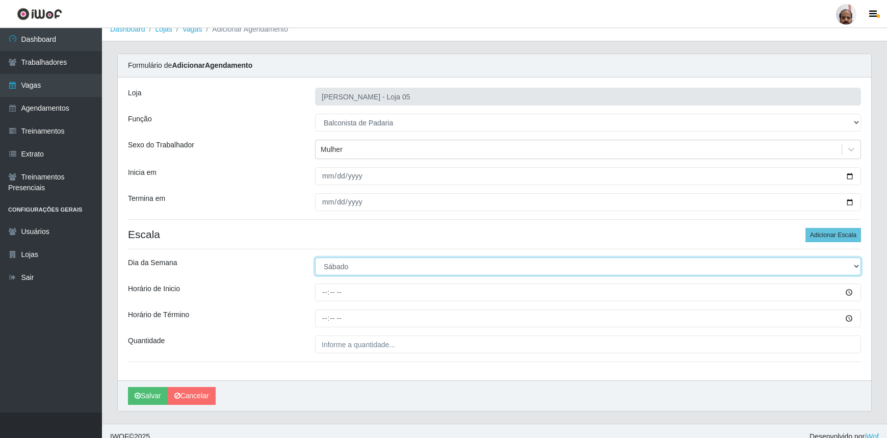
scroll to position [20, 0]
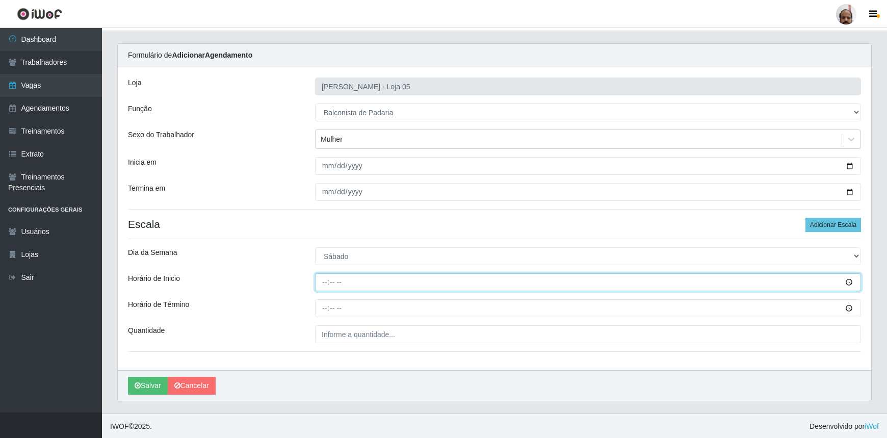
click at [516, 273] on input "Horário de Inicio" at bounding box center [588, 282] width 546 height 18
type input "16:00"
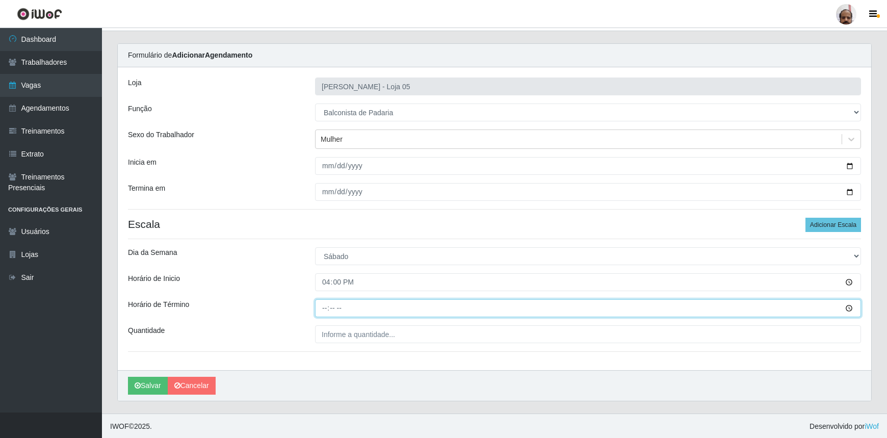
click at [325, 309] on input "Horário de Término" at bounding box center [588, 308] width 546 height 18
type input "22:00"
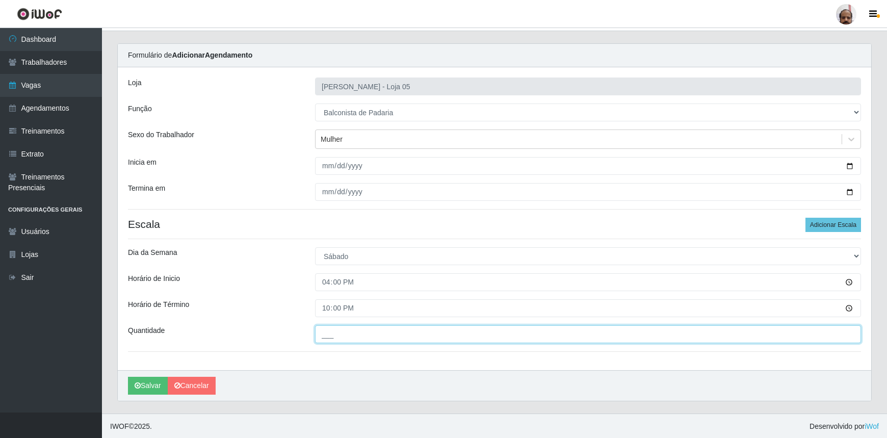
click at [346, 334] on input "___" at bounding box center [588, 334] width 546 height 18
type input "1__"
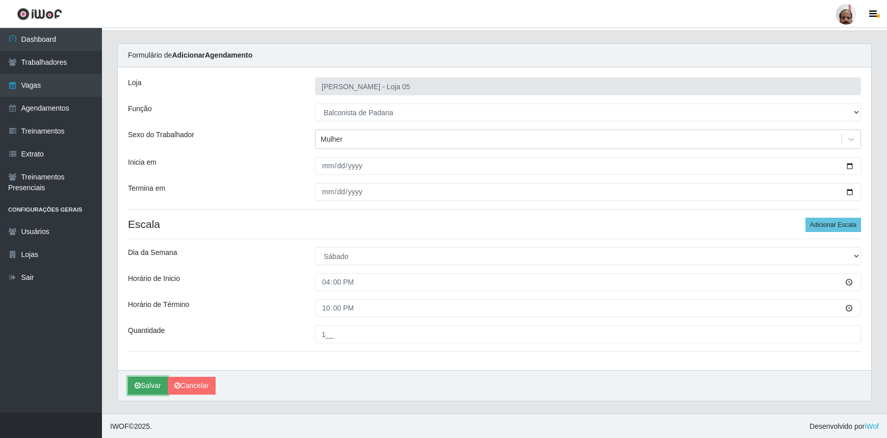
click at [147, 384] on button "Salvar" at bounding box center [148, 386] width 40 height 18
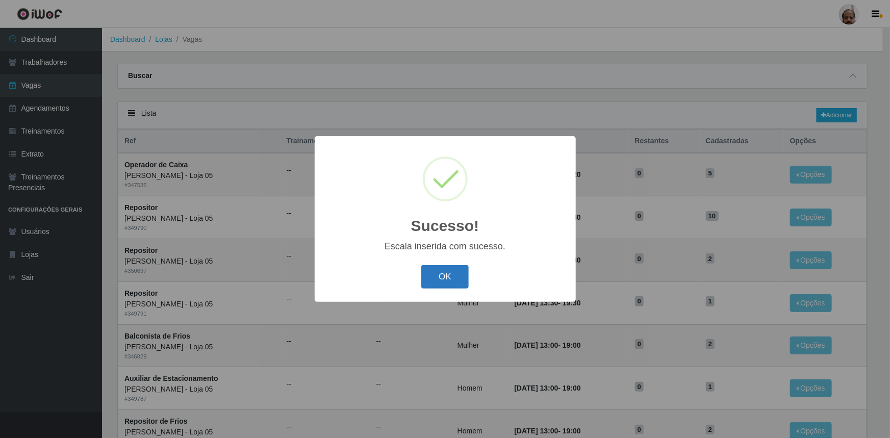
click at [448, 277] on button "OK" at bounding box center [444, 277] width 47 height 24
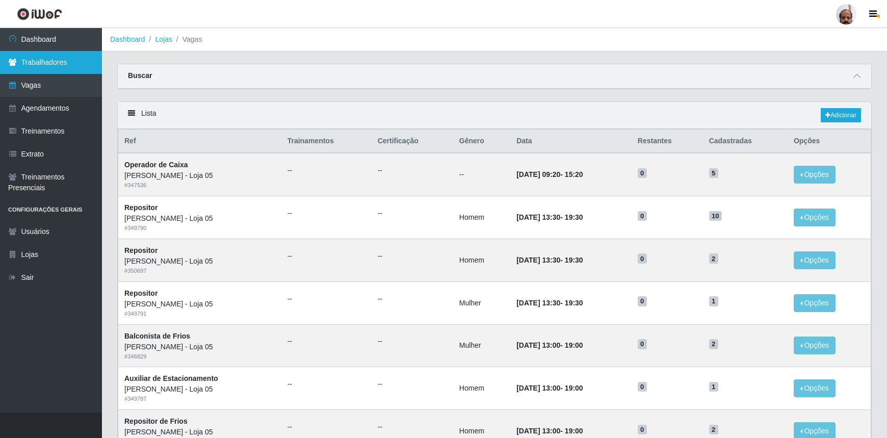
click at [74, 61] on link "Trabalhadores" at bounding box center [51, 62] width 102 height 23
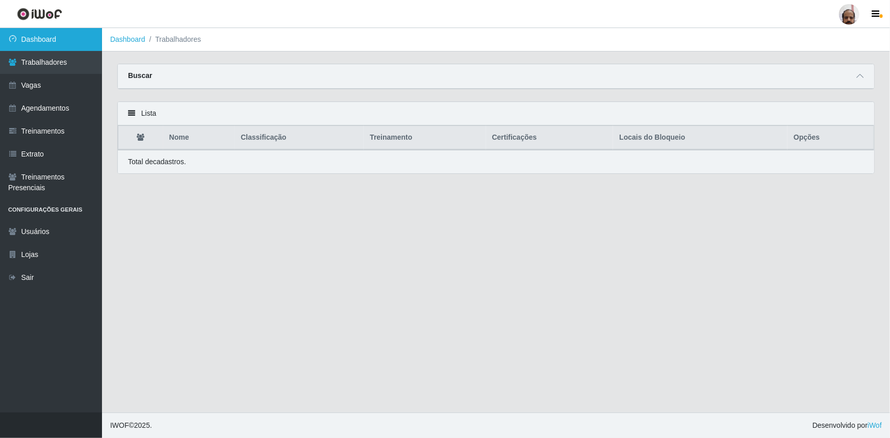
click at [46, 43] on link "Dashboard" at bounding box center [51, 39] width 102 height 23
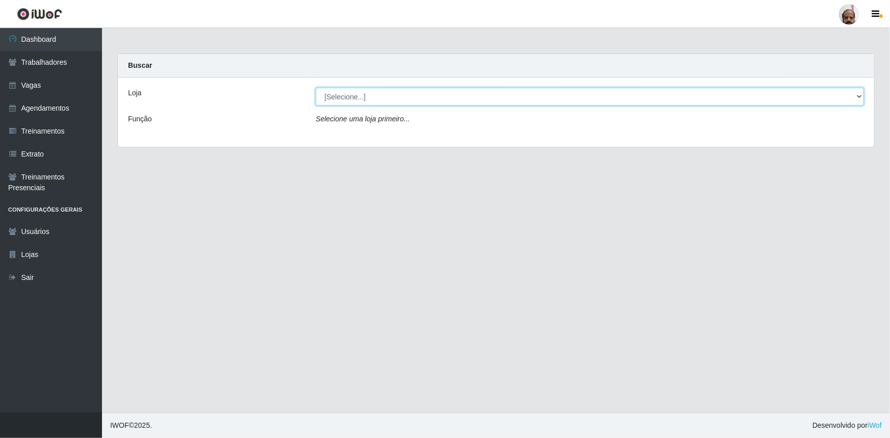
click at [485, 97] on select "[Selecione...] Mar Vermelho - Loja 05" at bounding box center [590, 97] width 548 height 18
select select "252"
click at [316, 88] on select "[Selecione...] Mar Vermelho - Loja 05" at bounding box center [590, 97] width 548 height 18
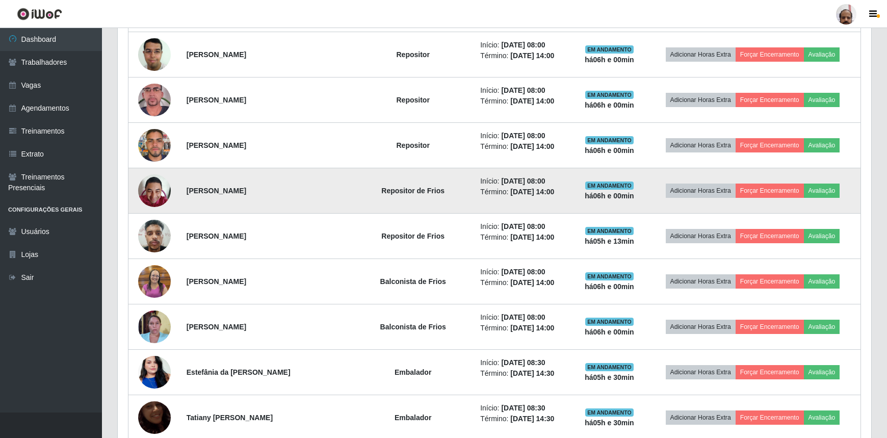
scroll to position [463, 0]
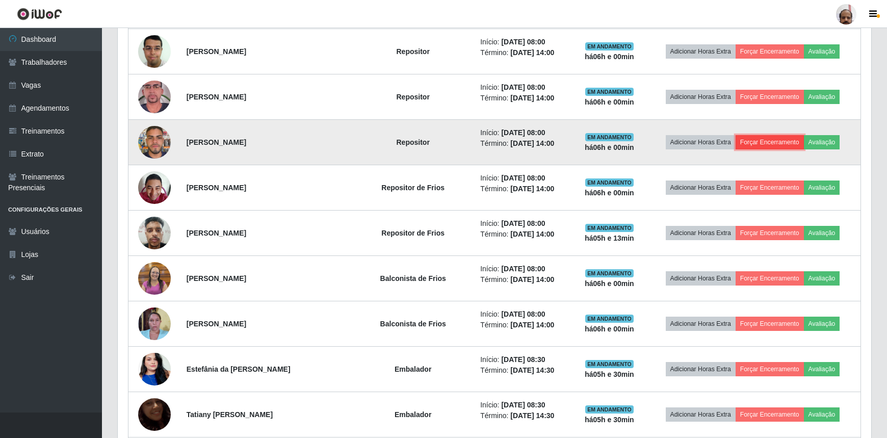
click at [764, 139] on button "Forçar Encerramento" at bounding box center [770, 142] width 68 height 14
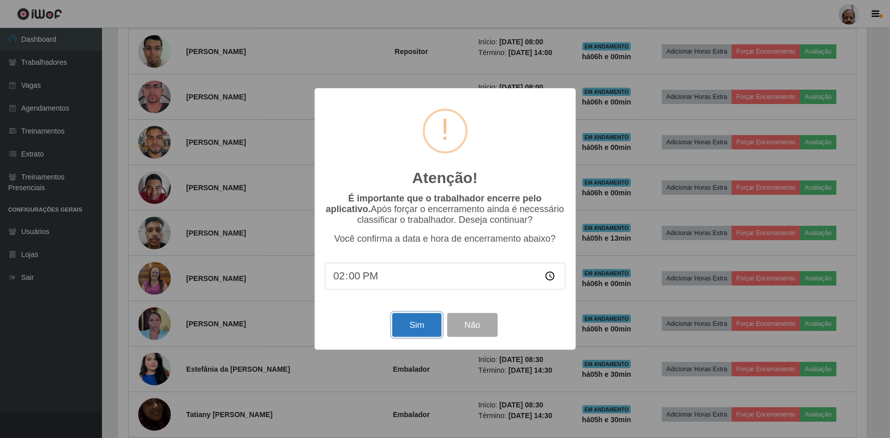
click at [423, 320] on button "Sim" at bounding box center [416, 325] width 49 height 24
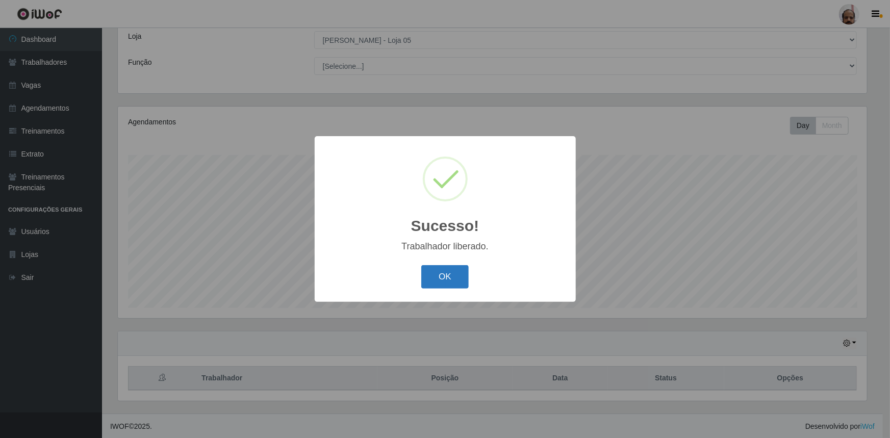
click at [456, 273] on button "OK" at bounding box center [444, 277] width 47 height 24
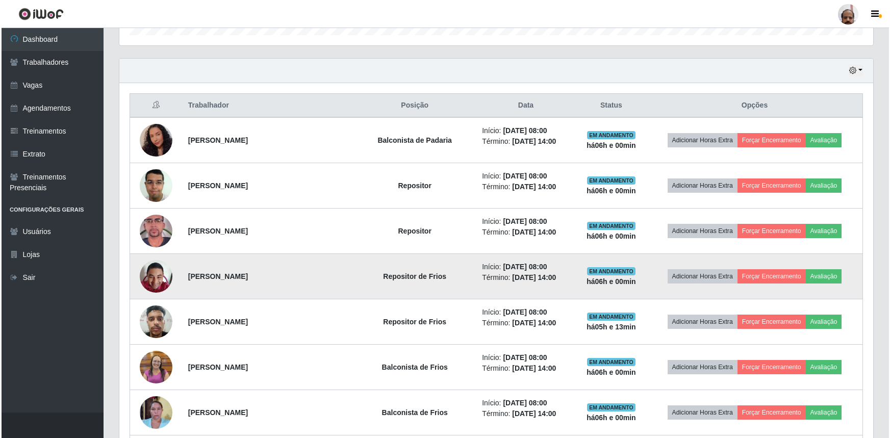
scroll to position [335, 0]
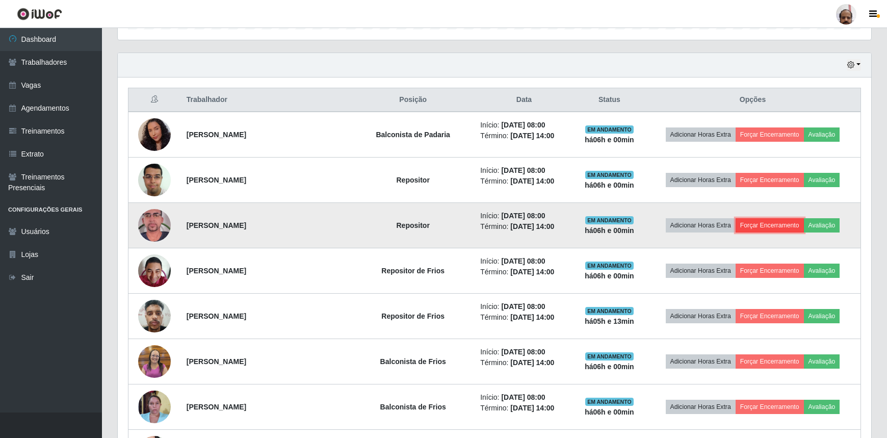
click at [759, 224] on button "Forçar Encerramento" at bounding box center [770, 225] width 68 height 14
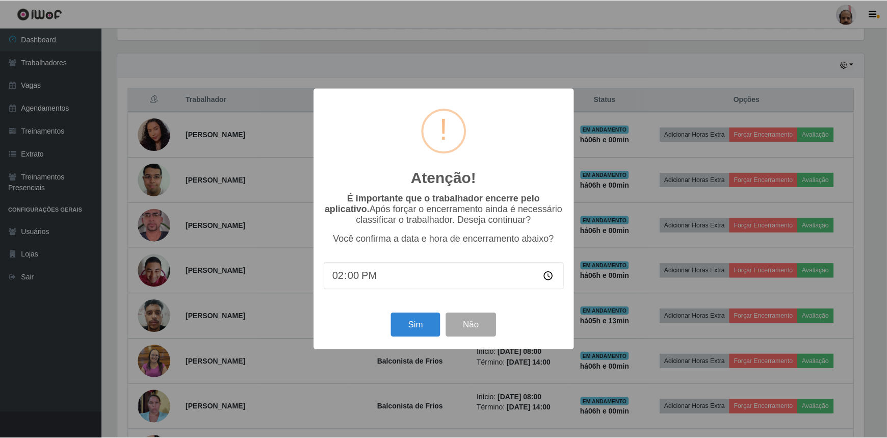
scroll to position [212, 749]
click at [415, 330] on button "Sim" at bounding box center [416, 325] width 49 height 24
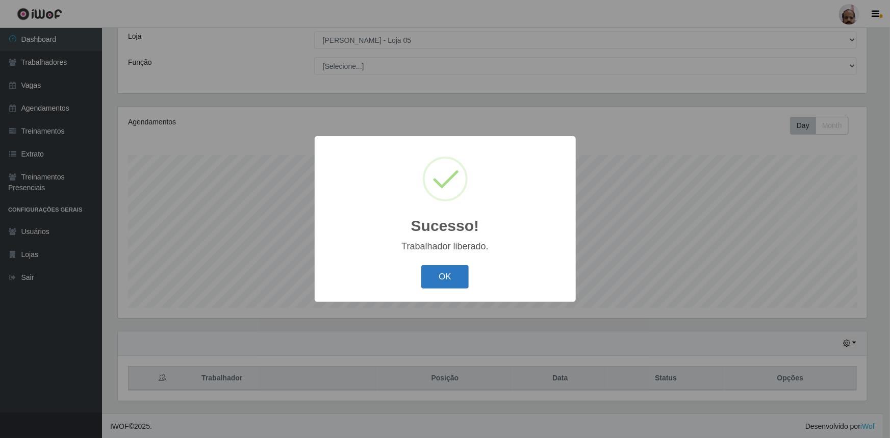
click at [446, 276] on button "OK" at bounding box center [444, 277] width 47 height 24
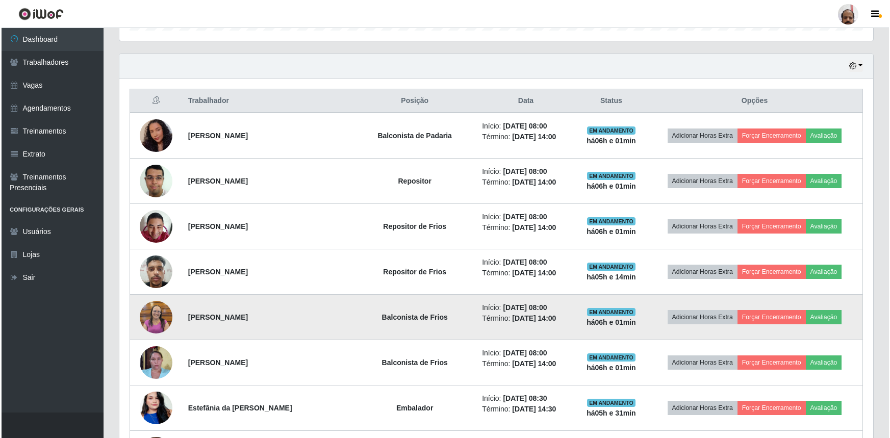
scroll to position [335, 0]
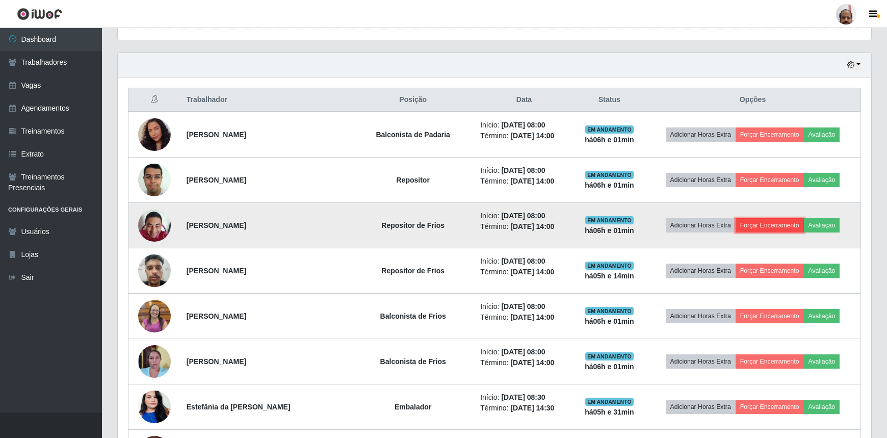
click at [775, 224] on button "Forçar Encerramento" at bounding box center [770, 225] width 68 height 14
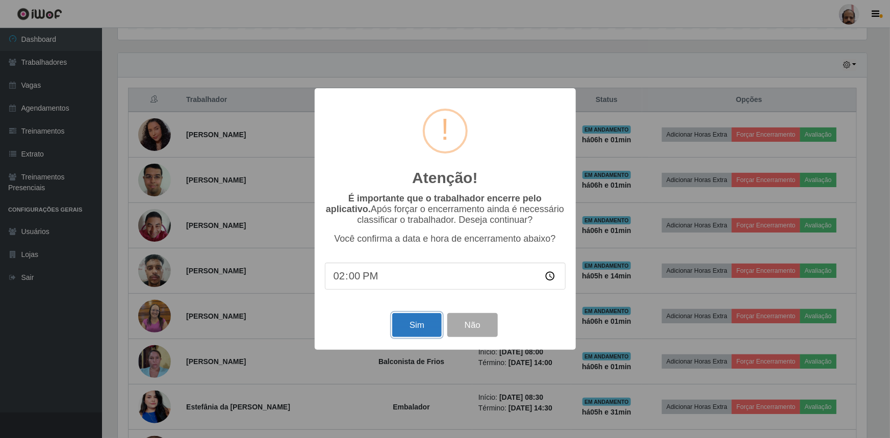
click at [425, 323] on button "Sim" at bounding box center [416, 325] width 49 height 24
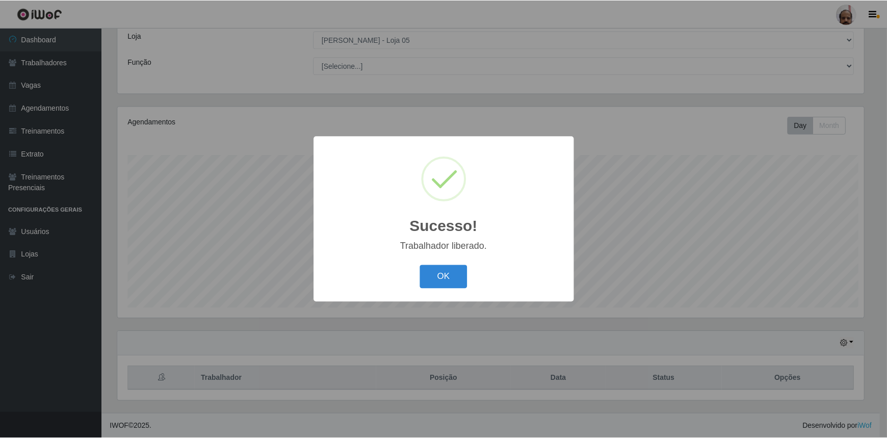
scroll to position [0, 0]
click at [433, 280] on button "OK" at bounding box center [444, 277] width 47 height 24
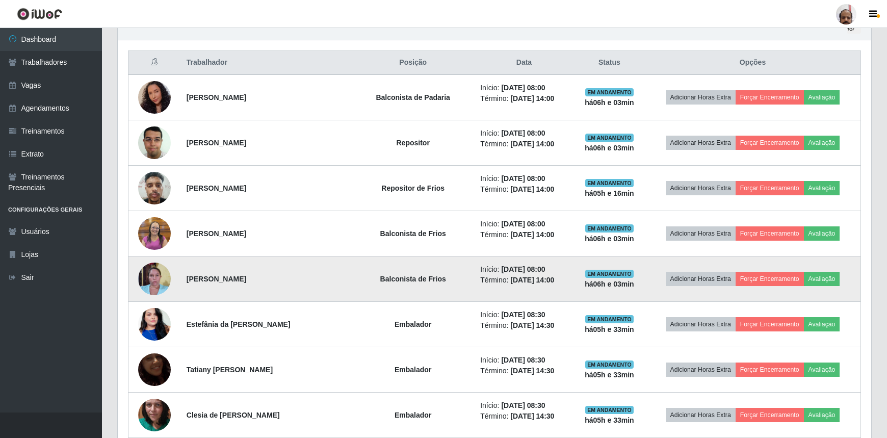
scroll to position [381, 0]
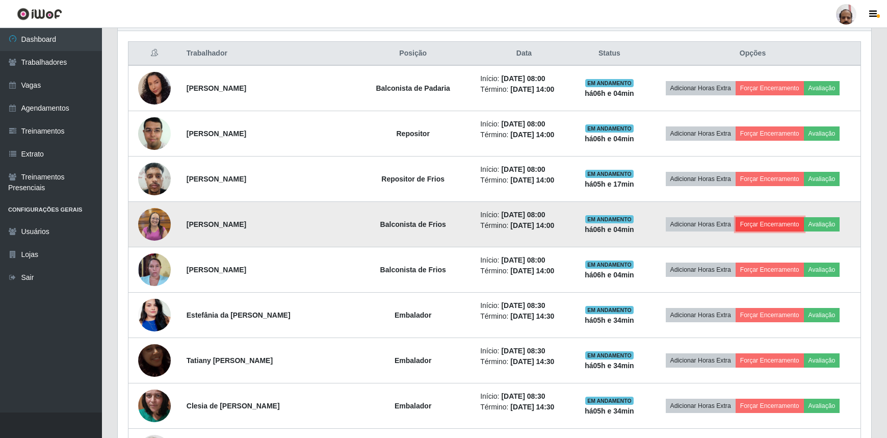
click at [756, 221] on button "Forçar Encerramento" at bounding box center [770, 224] width 68 height 14
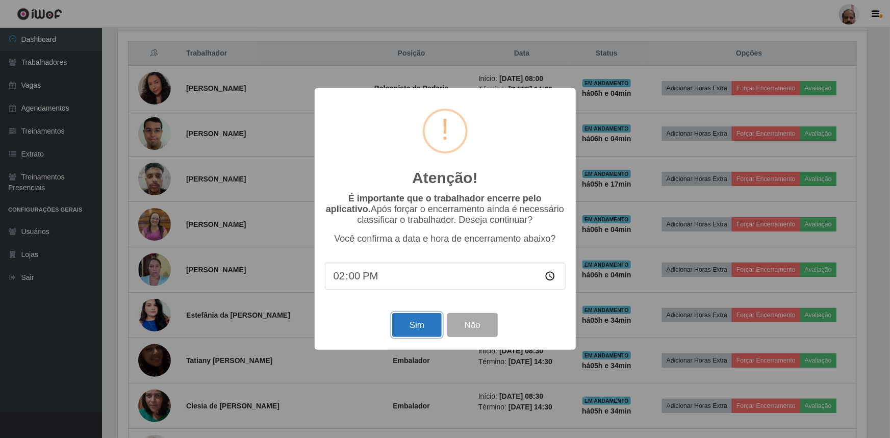
click at [422, 330] on button "Sim" at bounding box center [416, 325] width 49 height 24
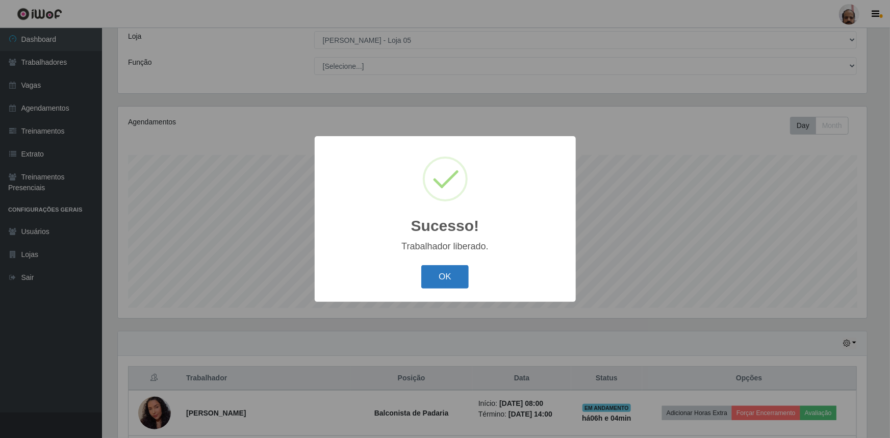
click at [452, 281] on button "OK" at bounding box center [444, 277] width 47 height 24
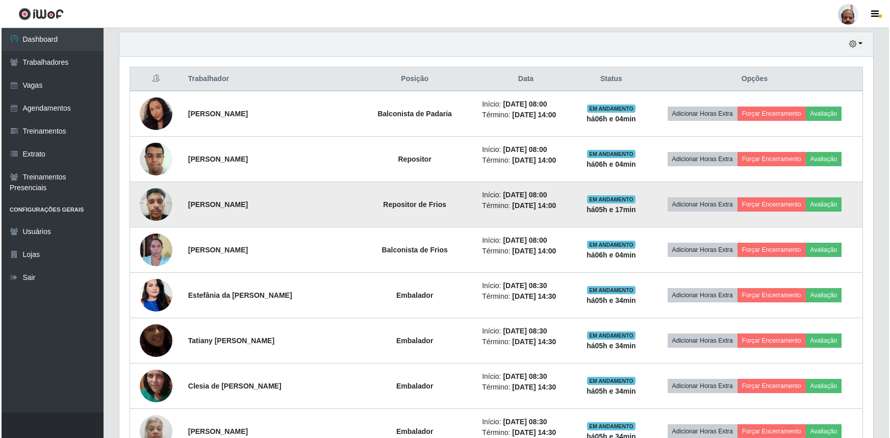
scroll to position [381, 0]
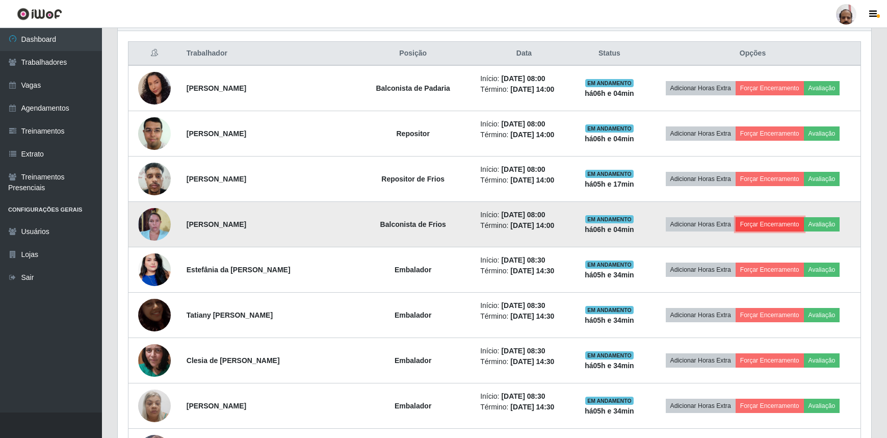
click at [768, 222] on button "Forçar Encerramento" at bounding box center [770, 224] width 68 height 14
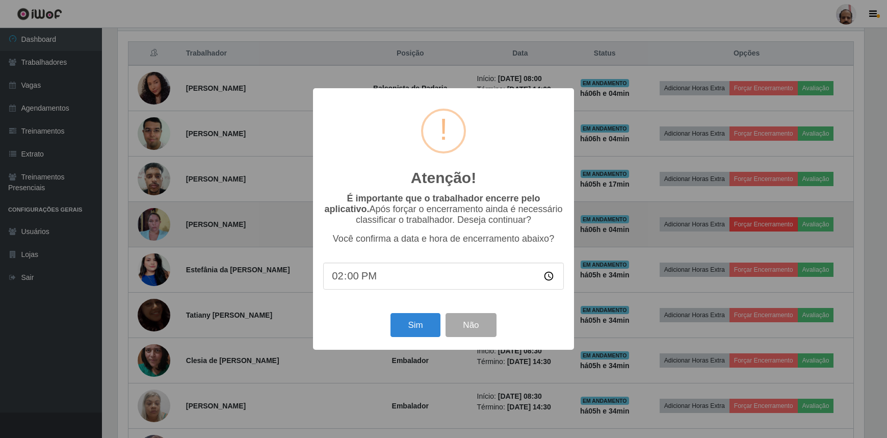
scroll to position [212, 749]
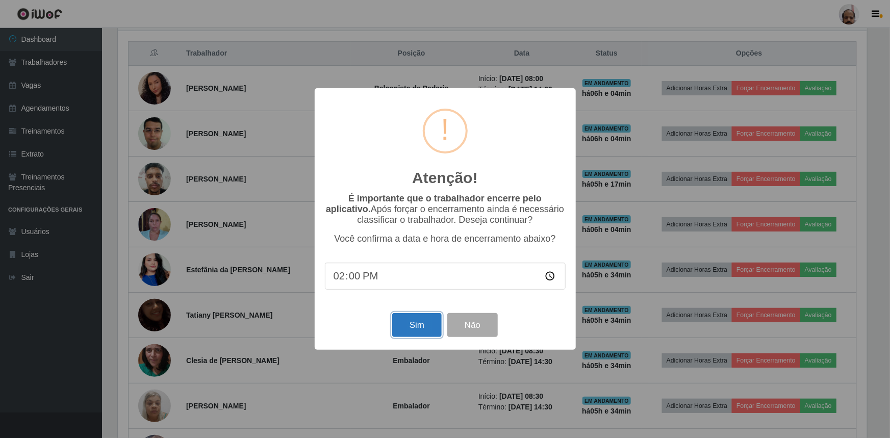
click at [428, 322] on button "Sim" at bounding box center [416, 325] width 49 height 24
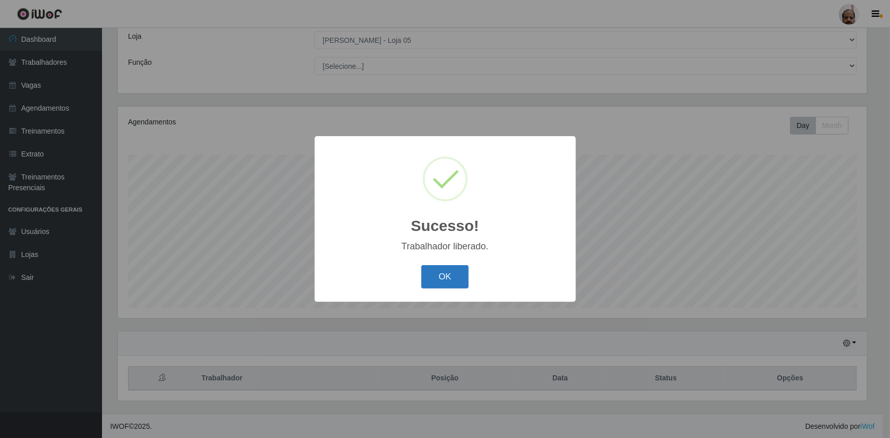
click at [436, 279] on button "OK" at bounding box center [444, 277] width 47 height 24
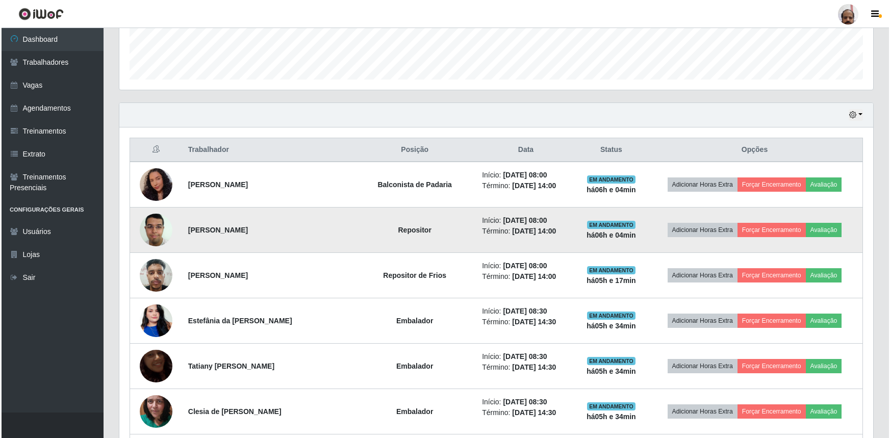
scroll to position [289, 0]
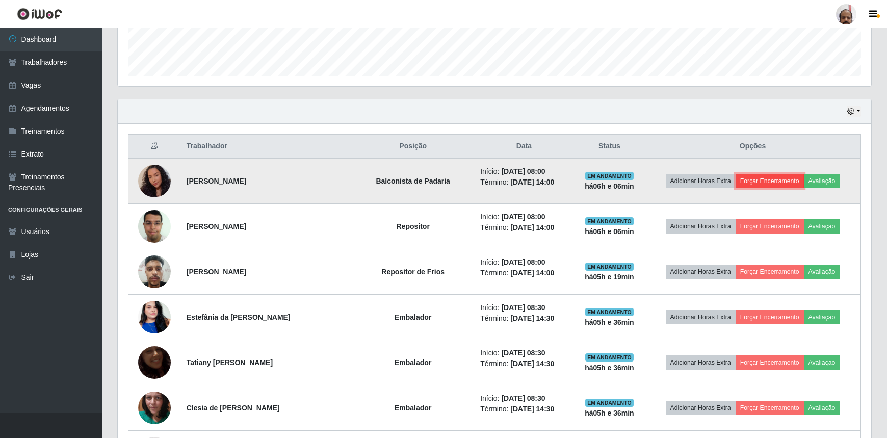
click at [762, 181] on button "Forçar Encerramento" at bounding box center [770, 181] width 68 height 14
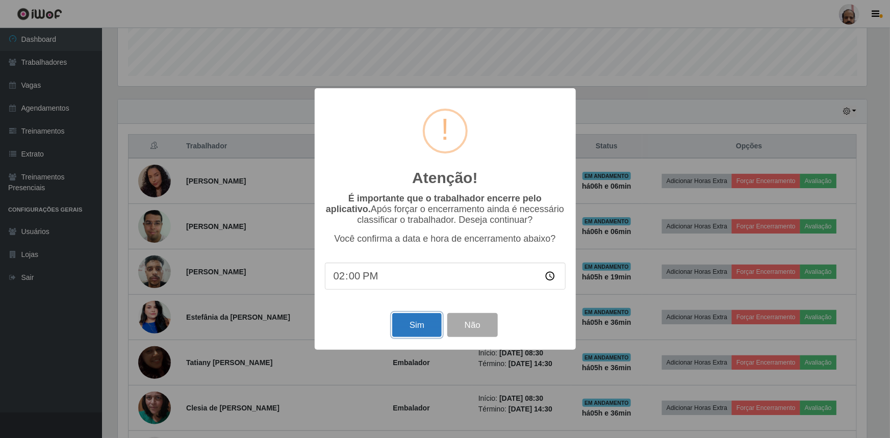
click at [422, 326] on button "Sim" at bounding box center [416, 325] width 49 height 24
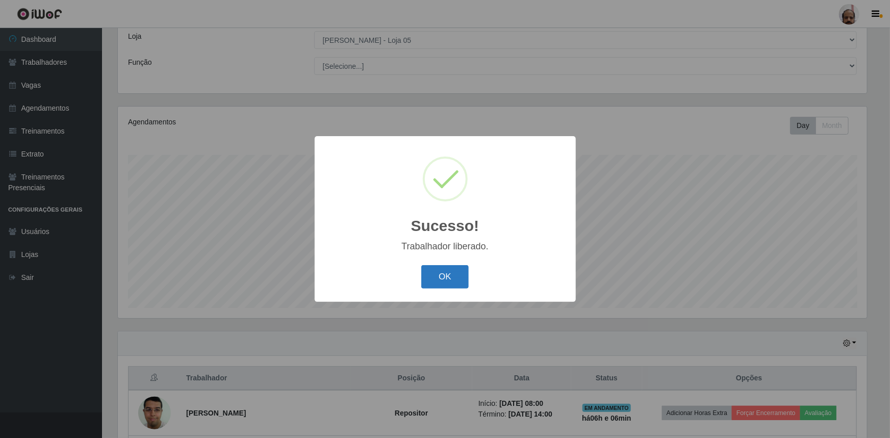
click at [458, 283] on button "OK" at bounding box center [444, 277] width 47 height 24
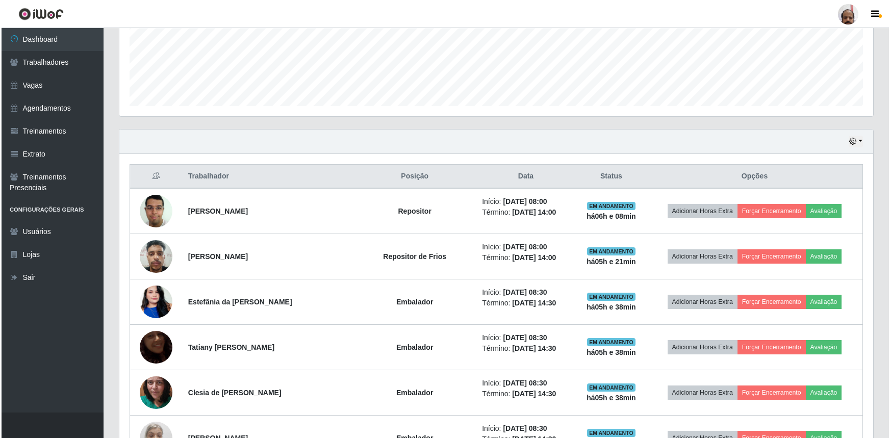
scroll to position [289, 0]
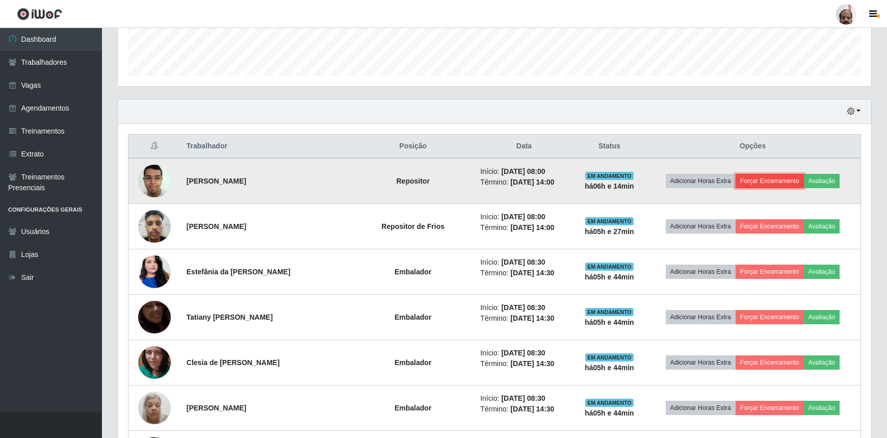
click at [760, 178] on button "Forçar Encerramento" at bounding box center [770, 181] width 68 height 14
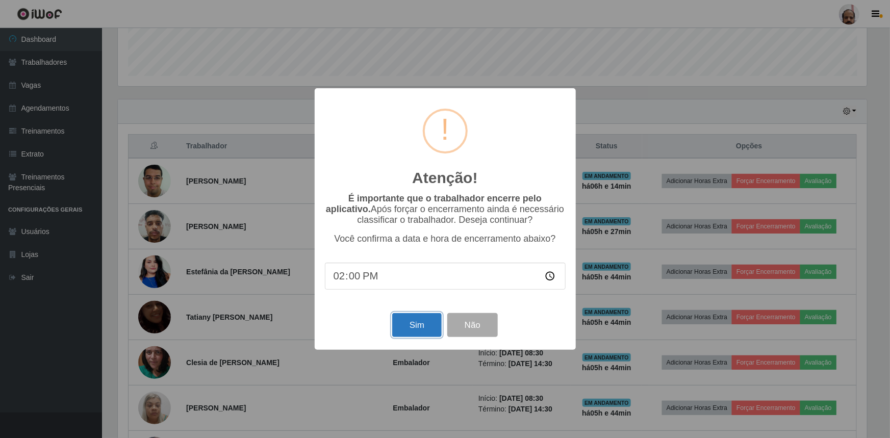
click at [411, 318] on button "Sim" at bounding box center [416, 325] width 49 height 24
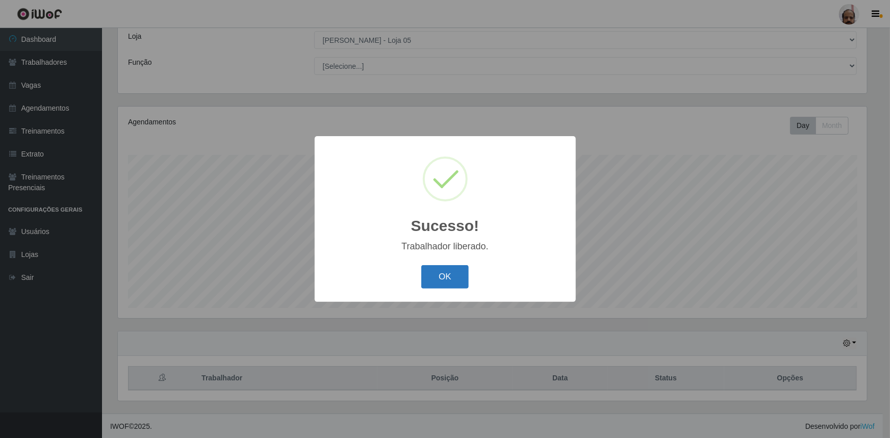
click at [437, 282] on button "OK" at bounding box center [444, 277] width 47 height 24
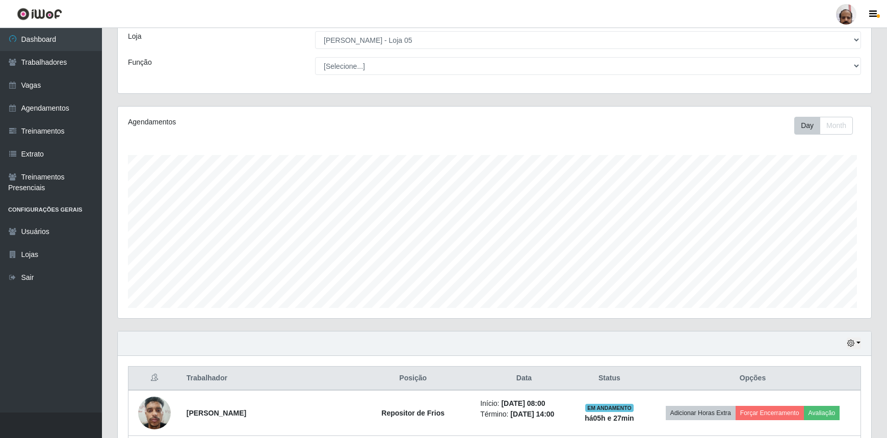
scroll to position [212, 754]
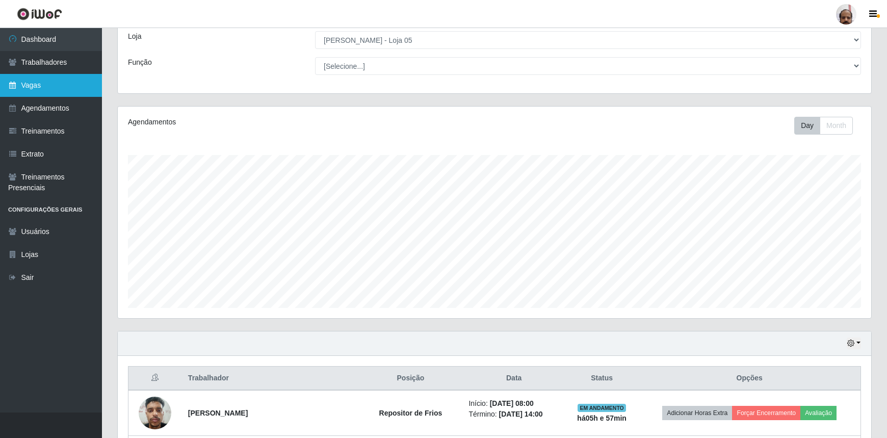
click at [45, 82] on link "Vagas" at bounding box center [51, 85] width 102 height 23
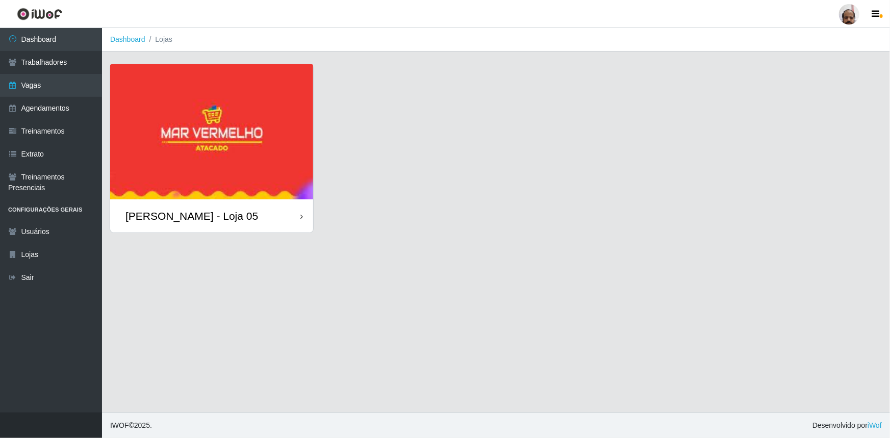
click at [222, 219] on div "[PERSON_NAME] - Loja 05" at bounding box center [191, 216] width 133 height 13
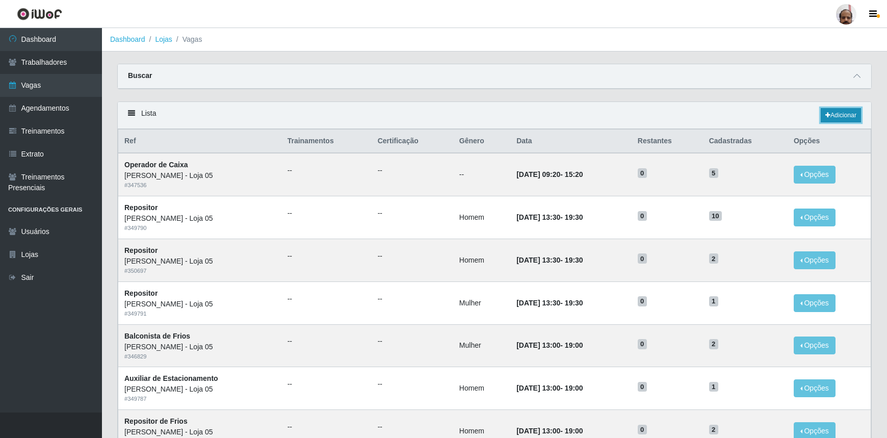
click at [852, 119] on link "Adicionar" at bounding box center [841, 115] width 40 height 14
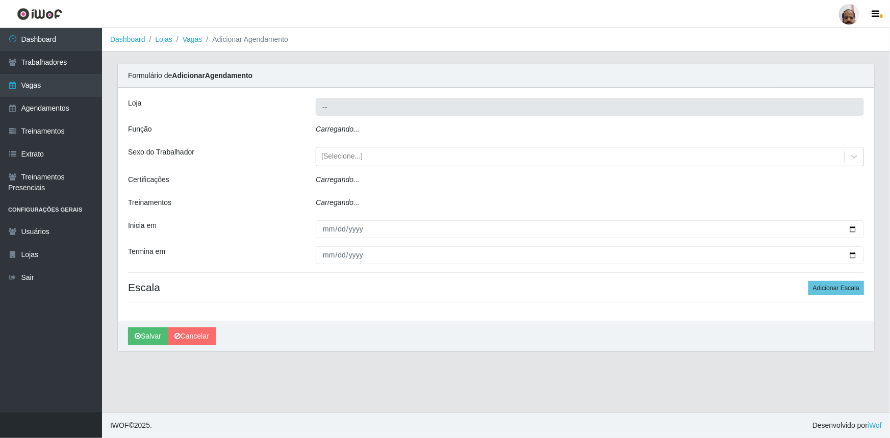
type input "[PERSON_NAME] - Loja 05"
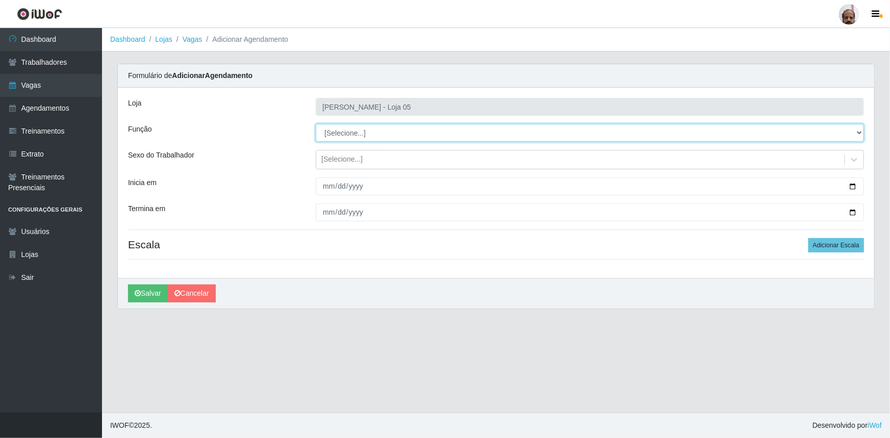
drag, startPoint x: 858, startPoint y: 128, endPoint x: 852, endPoint y: 135, distance: 8.7
click at [858, 128] on select "[Selecione...] ASG ASG + ASG ++ Auxiliar de Depósito Auxiliar de Depósito + Aux…" at bounding box center [590, 133] width 548 height 18
select select "107"
click at [316, 124] on select "[Selecione...] ASG ASG + ASG ++ Auxiliar de Depósito Auxiliar de Depósito + Aux…" at bounding box center [590, 133] width 548 height 18
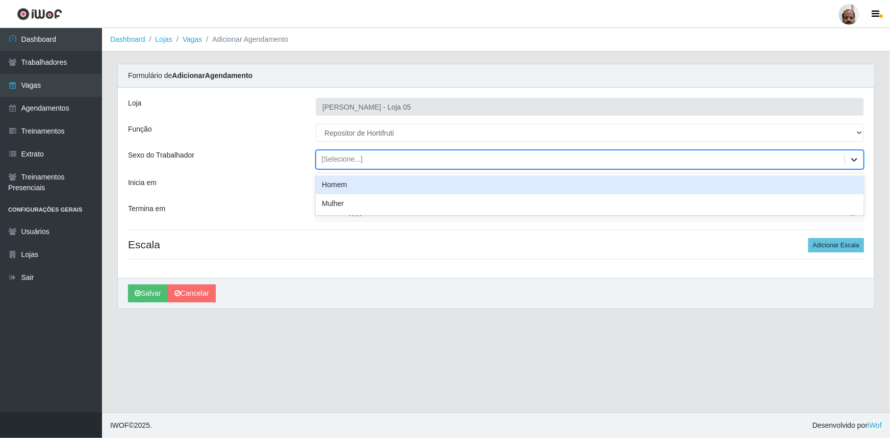
click at [851, 162] on icon at bounding box center [854, 159] width 10 height 10
click at [325, 186] on div "Homem" at bounding box center [590, 184] width 548 height 19
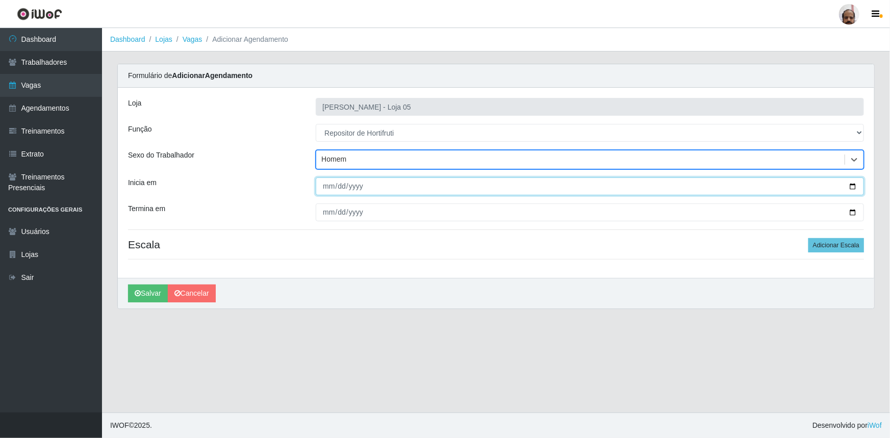
click at [856, 186] on input "Inicia em" at bounding box center [590, 186] width 548 height 18
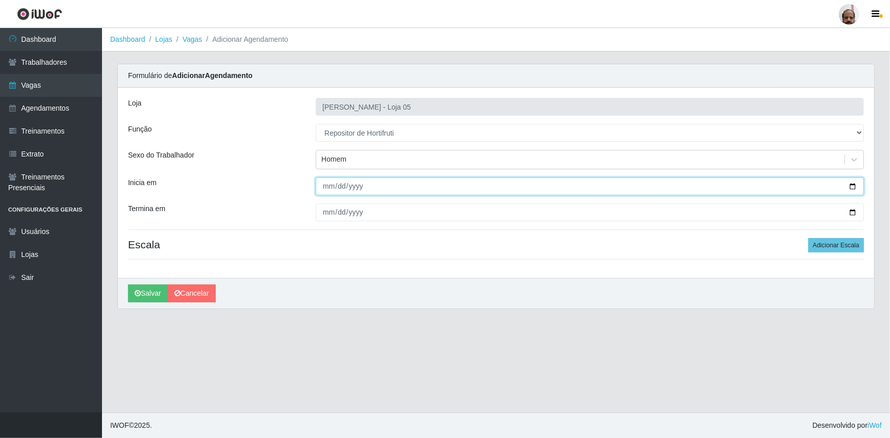
type input "2025-09-28"
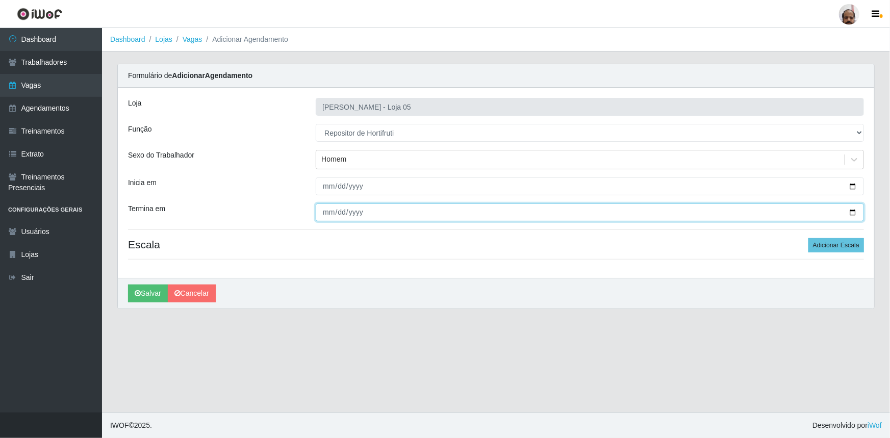
click at [850, 214] on input "Termina em" at bounding box center [590, 212] width 548 height 18
type input "2025-09-28"
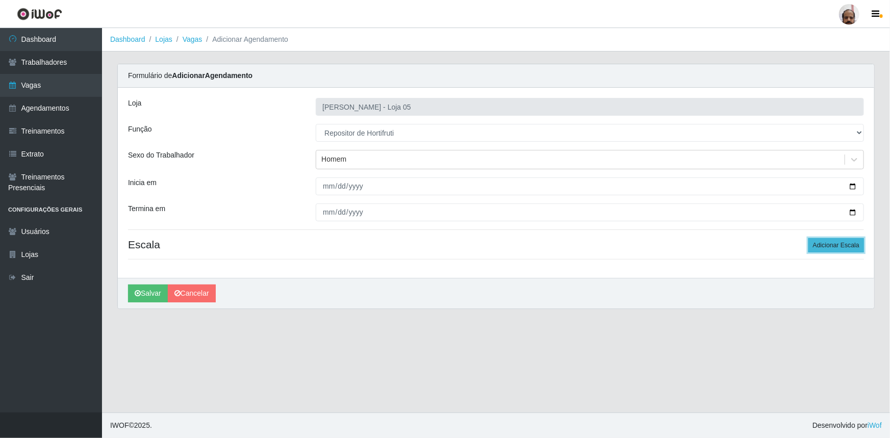
click at [829, 244] on button "Adicionar Escala" at bounding box center [836, 245] width 56 height 14
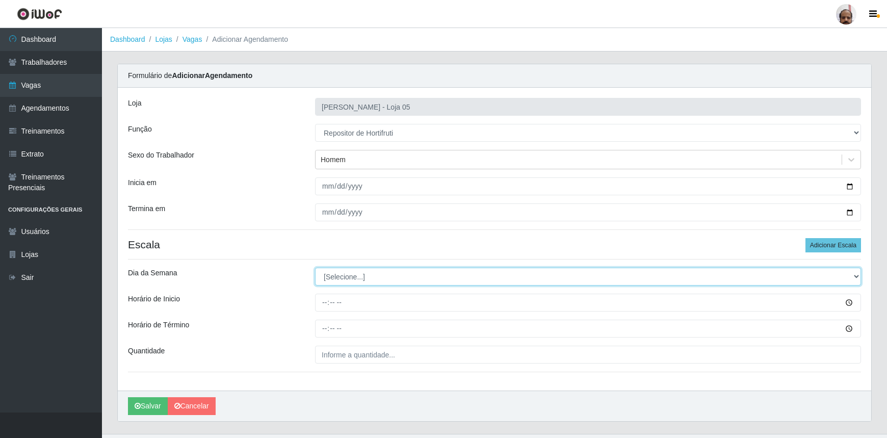
drag, startPoint x: 857, startPoint y: 276, endPoint x: 830, endPoint y: 278, distance: 26.6
click at [857, 276] on select "[Selecione...] Segunda Terça Quarta Quinta Sexta Sábado Domingo" at bounding box center [588, 277] width 546 height 18
select select "0"
click at [315, 268] on select "[Selecione...] Segunda Terça Quarta Quinta Sexta Sábado Domingo" at bounding box center [588, 277] width 546 height 18
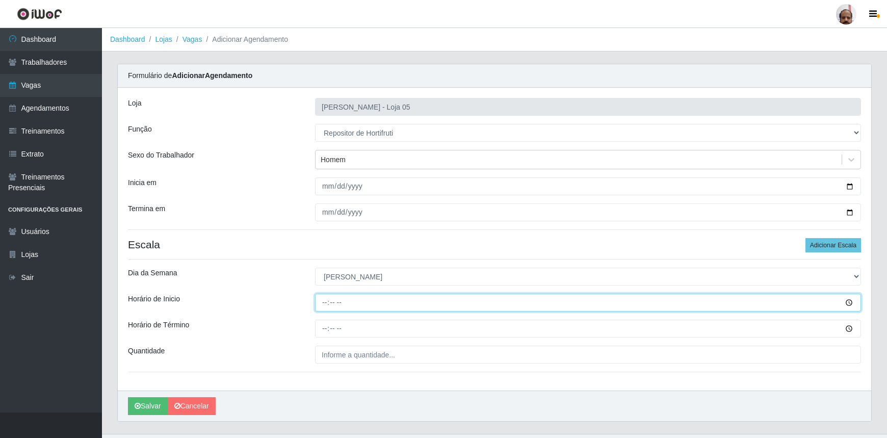
drag, startPoint x: 326, startPoint y: 302, endPoint x: 514, endPoint y: 306, distance: 188.2
click at [326, 302] on input "Horário de Inicio" at bounding box center [588, 303] width 546 height 18
type input "08:00"
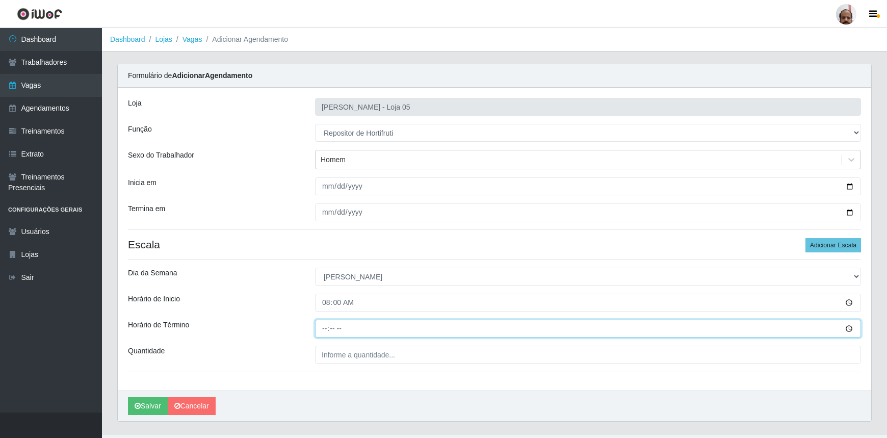
click at [323, 328] on input "Horário de Término" at bounding box center [588, 329] width 546 height 18
type input "14:00"
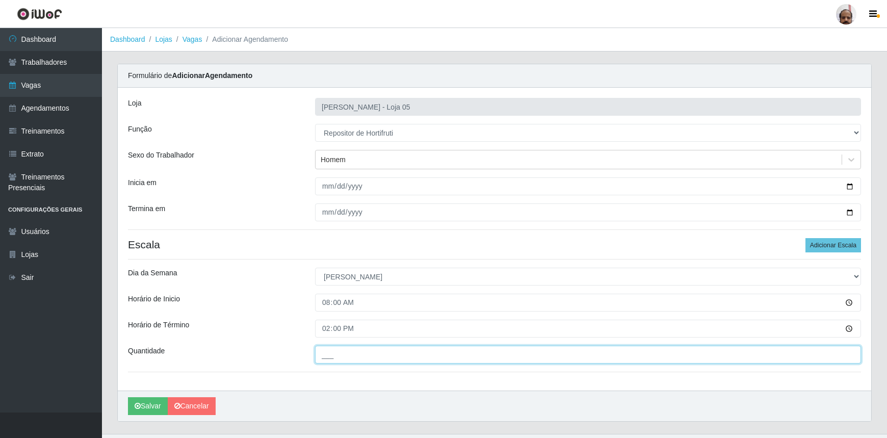
click at [325, 353] on input "___" at bounding box center [588, 355] width 546 height 18
type input "2__"
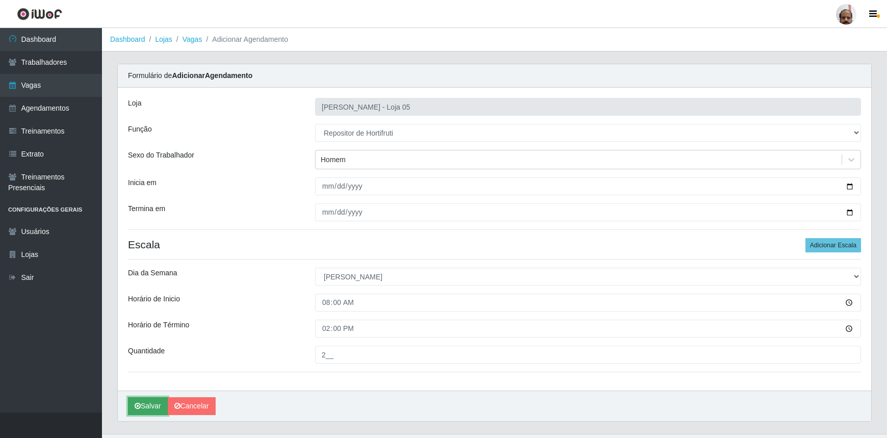
click at [151, 403] on button "Salvar" at bounding box center [148, 406] width 40 height 18
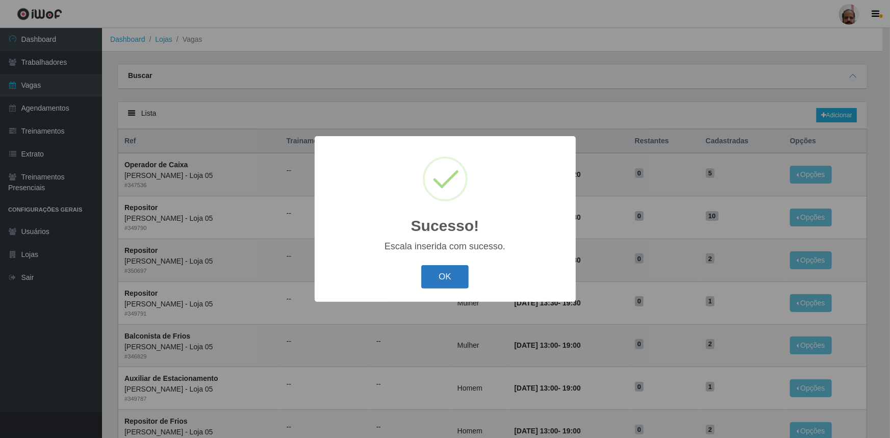
click at [465, 280] on button "OK" at bounding box center [444, 277] width 47 height 24
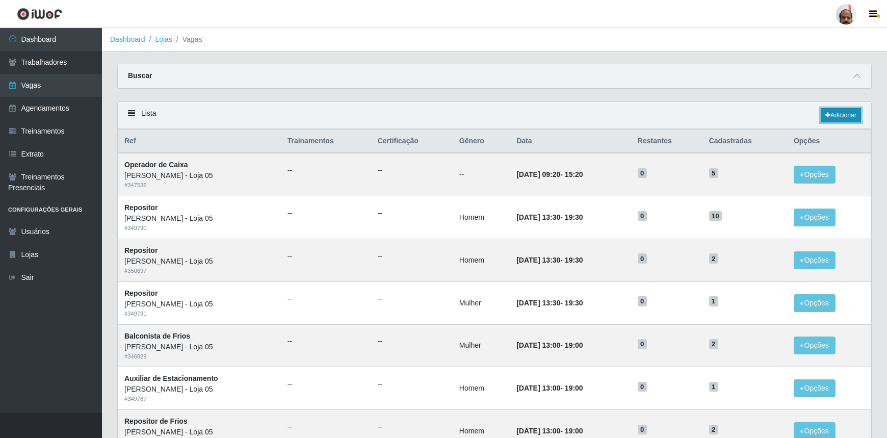
click at [853, 116] on link "Adicionar" at bounding box center [841, 115] width 40 height 14
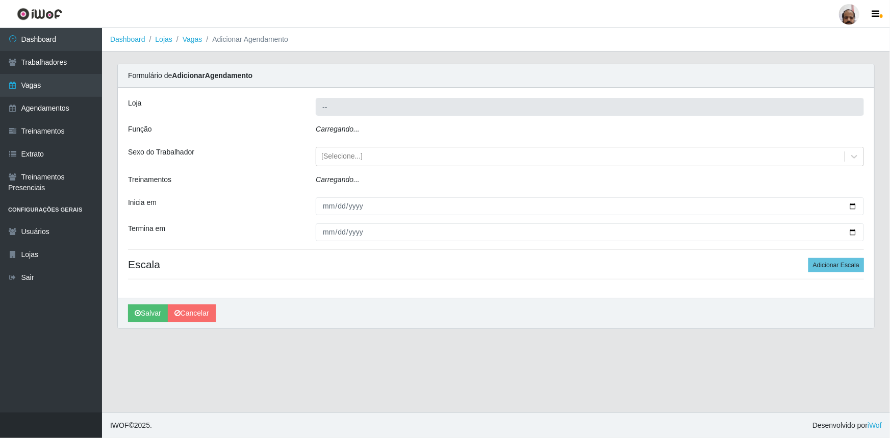
type input "[PERSON_NAME] - Loja 05"
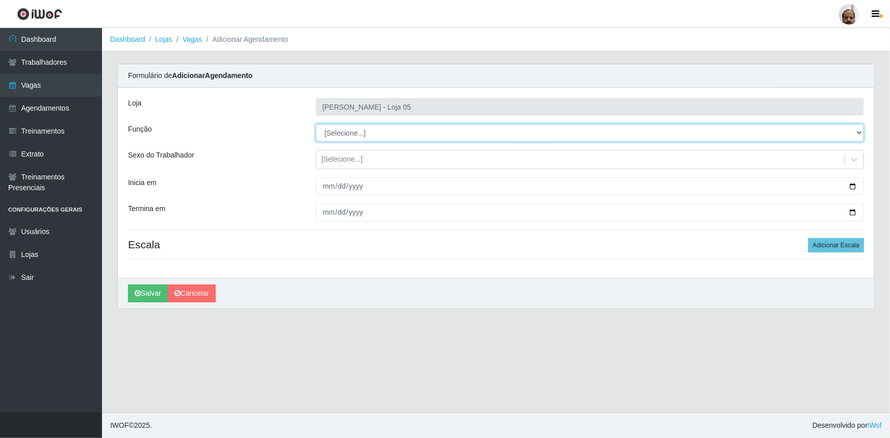
click at [861, 131] on select "[Selecione...] ASG ASG + ASG ++ Auxiliar de Depósito Auxiliar de Depósito + Aux…" at bounding box center [590, 133] width 548 height 18
select select "107"
click at [316, 124] on select "[Selecione...] ASG ASG + ASG ++ Auxiliar de Depósito Auxiliar de Depósito + Aux…" at bounding box center [590, 133] width 548 height 18
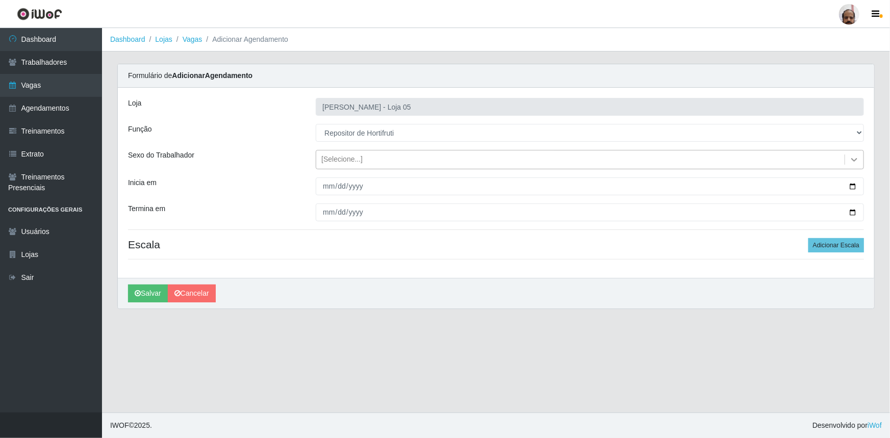
click at [856, 158] on icon at bounding box center [854, 159] width 10 height 10
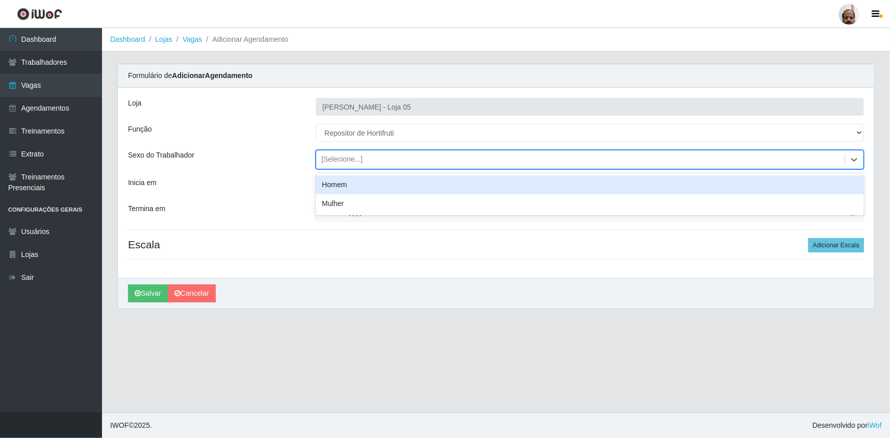
click at [321, 184] on div "Homem" at bounding box center [590, 184] width 548 height 19
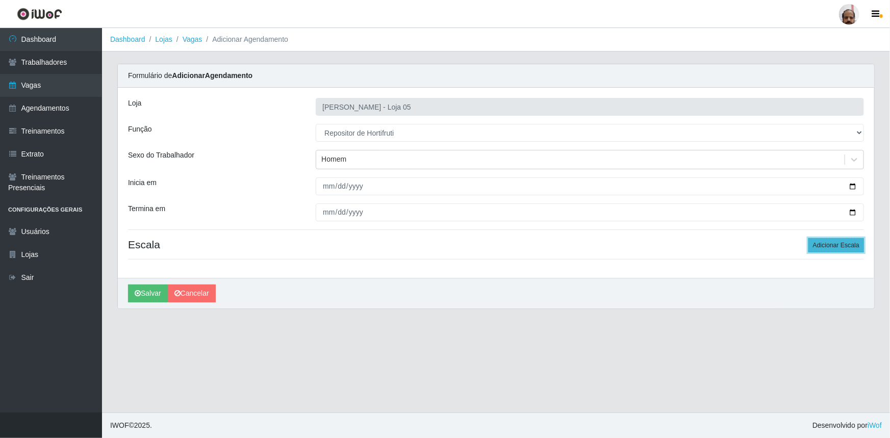
click at [858, 245] on button "Adicionar Escala" at bounding box center [836, 245] width 56 height 14
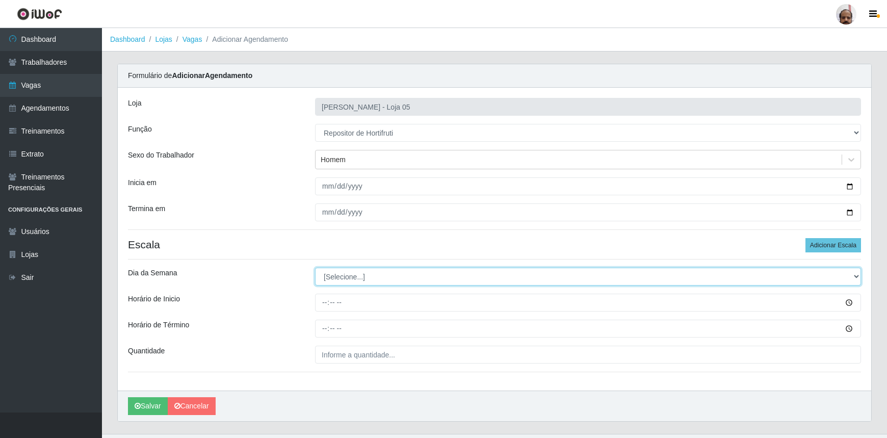
drag, startPoint x: 852, startPoint y: 275, endPoint x: 830, endPoint y: 278, distance: 22.2
click at [852, 275] on select "[Selecione...] Segunda Terça Quarta Quinta Sexta Sábado Domingo" at bounding box center [588, 277] width 546 height 18
select select "0"
click at [315, 268] on select "[Selecione...] Segunda Terça Quarta Quinta Sexta Sábado Domingo" at bounding box center [588, 277] width 546 height 18
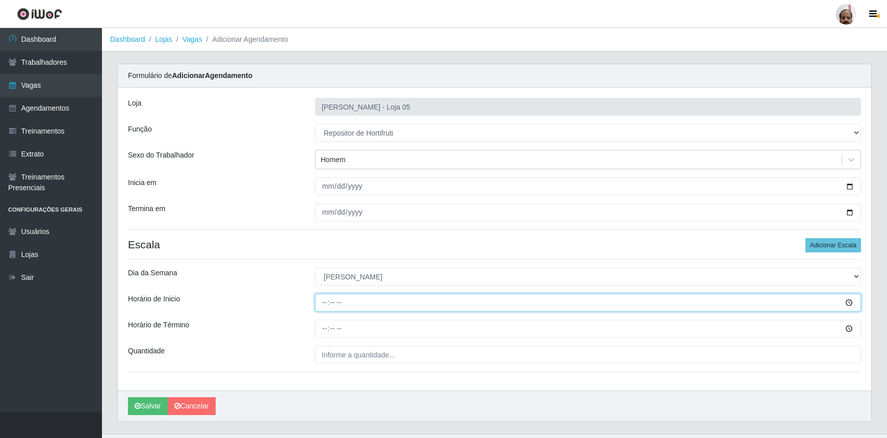
click at [322, 304] on input "Horário de Inicio" at bounding box center [588, 303] width 546 height 18
type input "13:00"
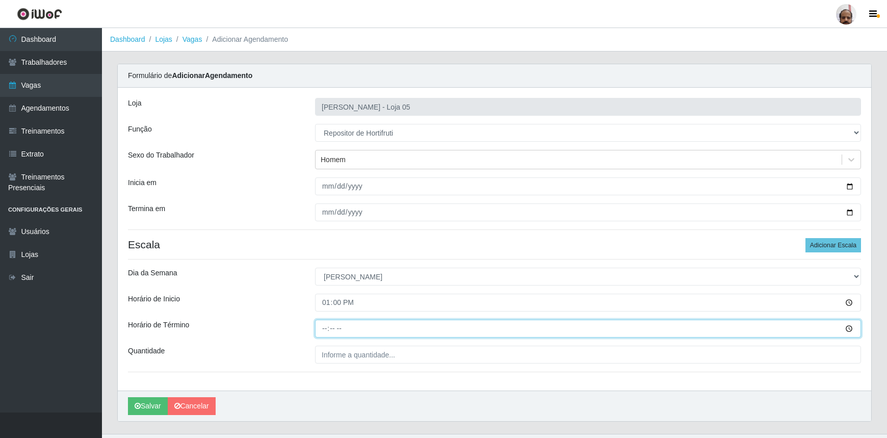
click at [321, 330] on input "Horário de Término" at bounding box center [588, 329] width 546 height 18
type input "19:00"
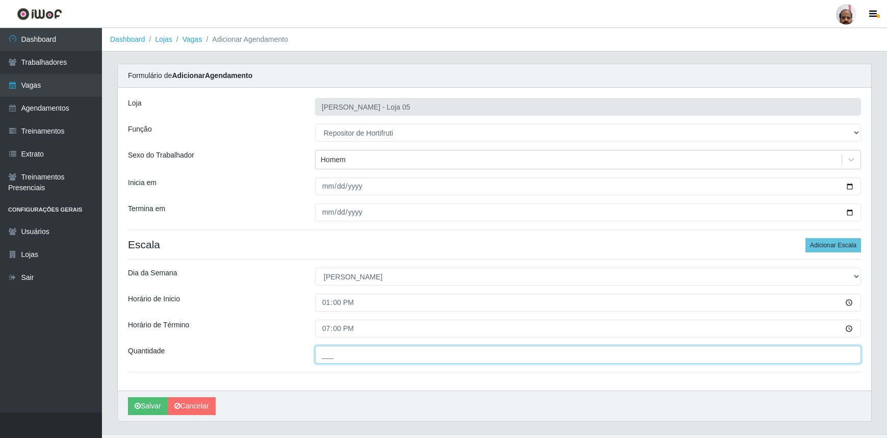
click at [316, 358] on input "___" at bounding box center [588, 355] width 546 height 18
type input "2__"
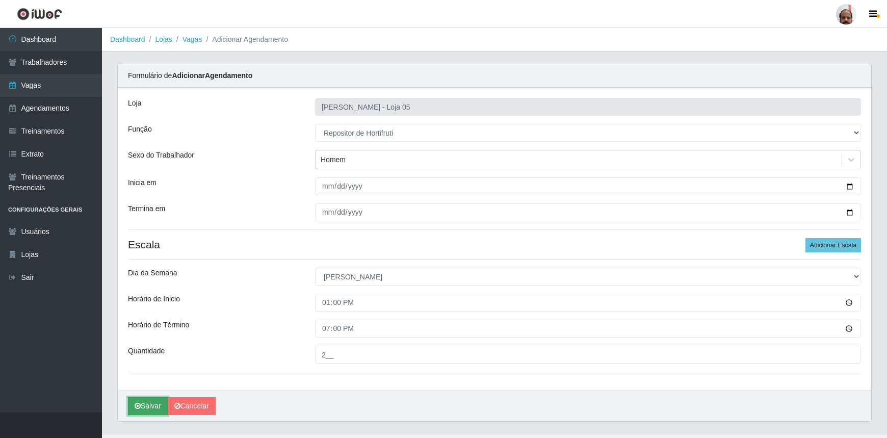
click at [151, 404] on button "Salvar" at bounding box center [148, 406] width 40 height 18
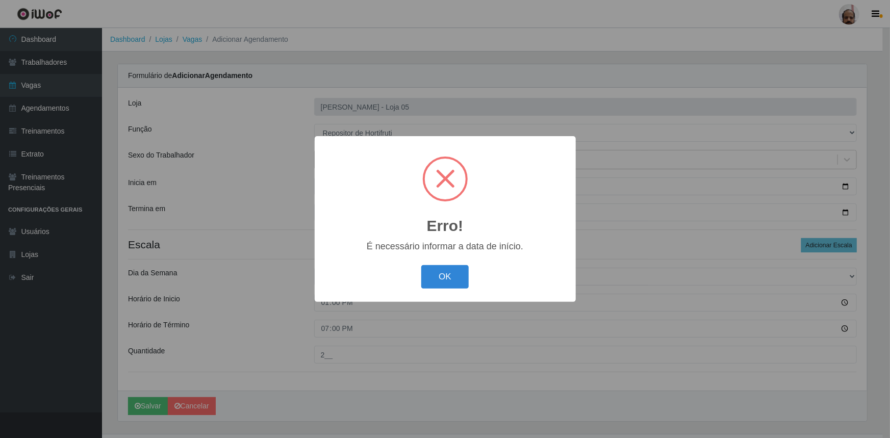
click at [473, 278] on div "OK Cancel" at bounding box center [445, 276] width 241 height 29
click at [463, 278] on button "OK" at bounding box center [444, 277] width 47 height 24
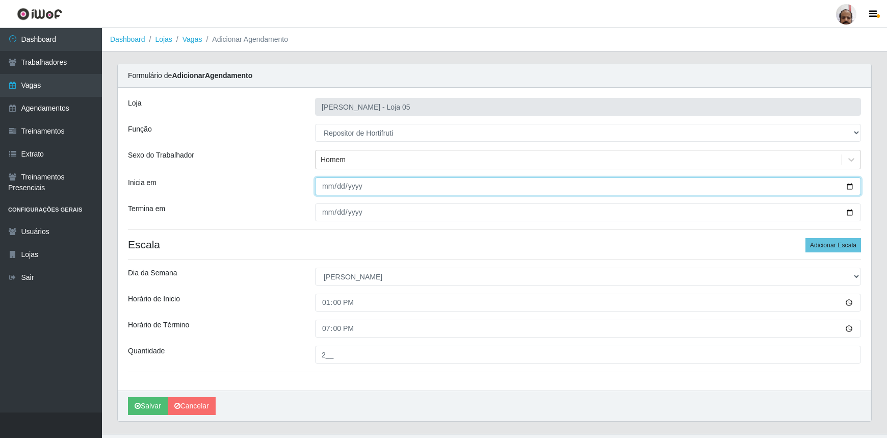
click at [849, 188] on input "Inicia em" at bounding box center [588, 186] width 546 height 18
type input "2025-09-28"
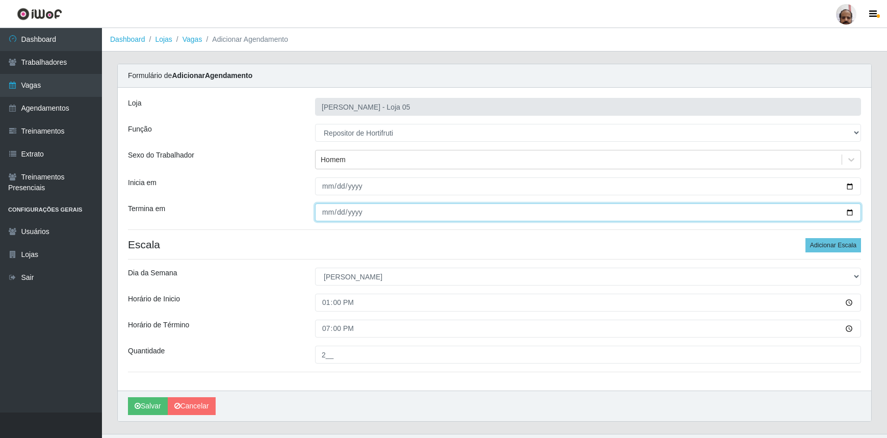
click at [851, 211] on input "Termina em" at bounding box center [588, 212] width 546 height 18
type input "2025-09-28"
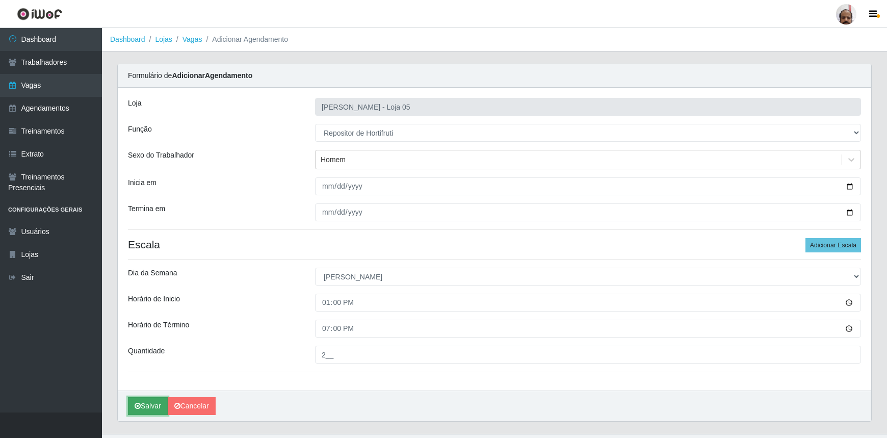
click at [148, 408] on button "Salvar" at bounding box center [148, 406] width 40 height 18
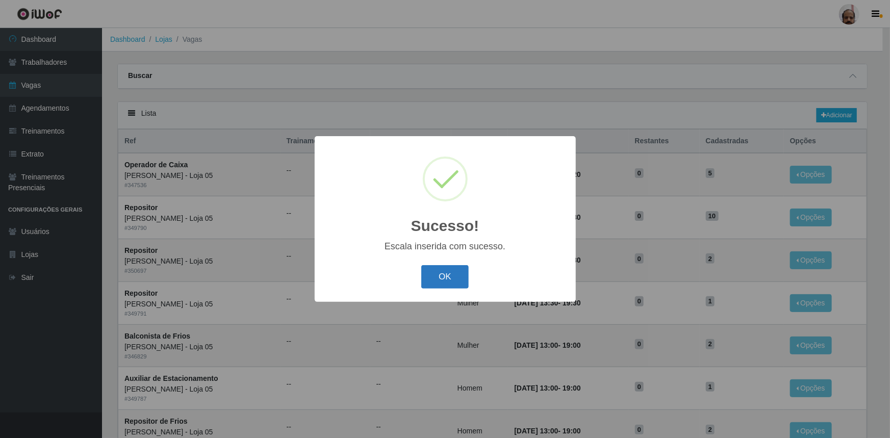
click at [431, 284] on button "OK" at bounding box center [444, 277] width 47 height 24
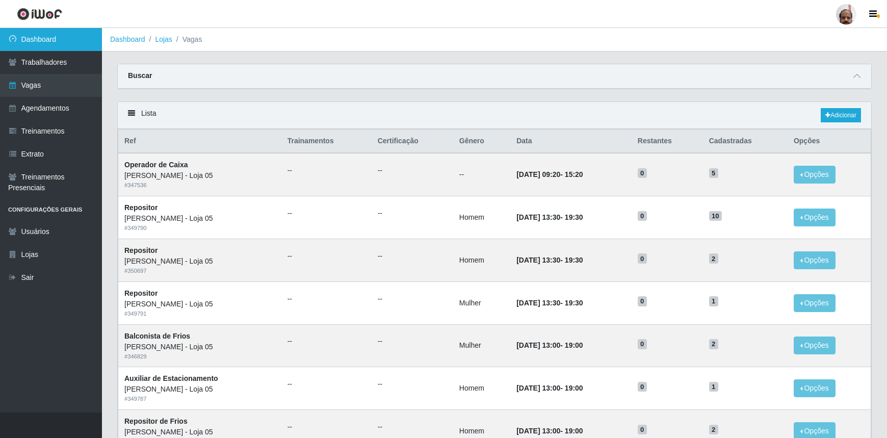
click at [27, 31] on link "Dashboard" at bounding box center [51, 39] width 102 height 23
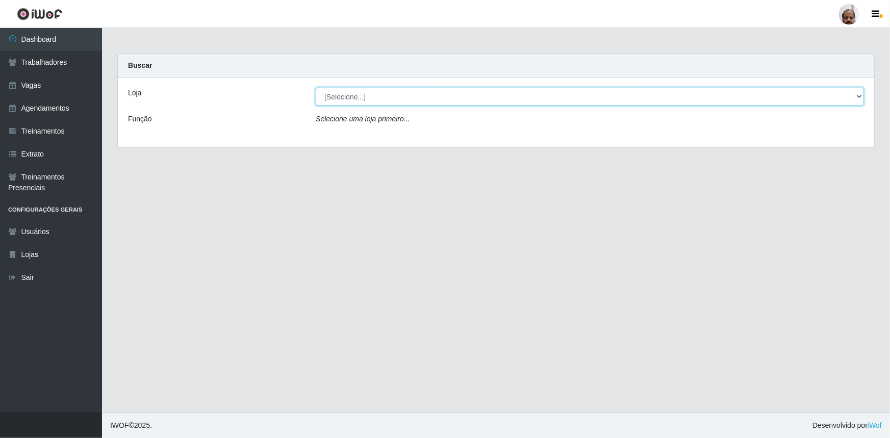
click at [340, 93] on select "[Selecione...] Mar Vermelho - Loja 05" at bounding box center [590, 97] width 548 height 18
select select "252"
click at [316, 88] on select "[Selecione...] Mar Vermelho - Loja 05" at bounding box center [590, 97] width 548 height 18
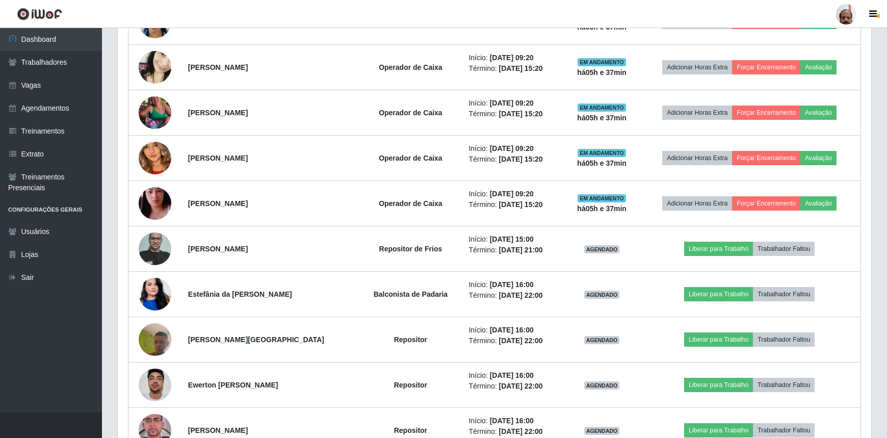
scroll to position [463, 0]
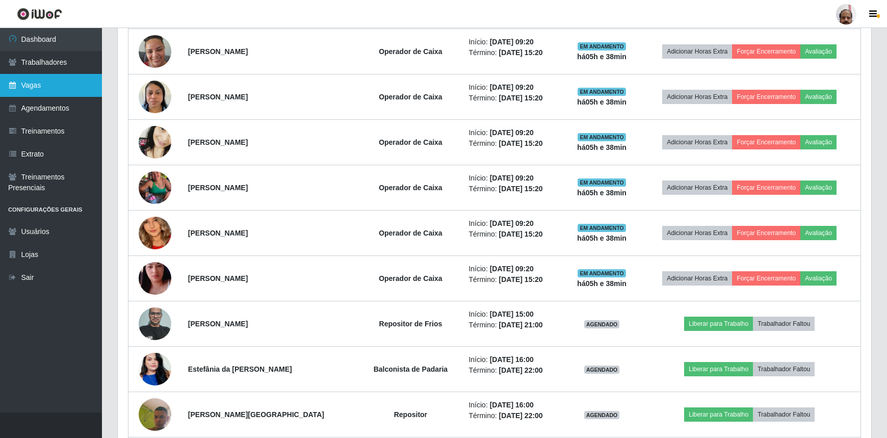
click at [66, 85] on link "Vagas" at bounding box center [51, 85] width 102 height 23
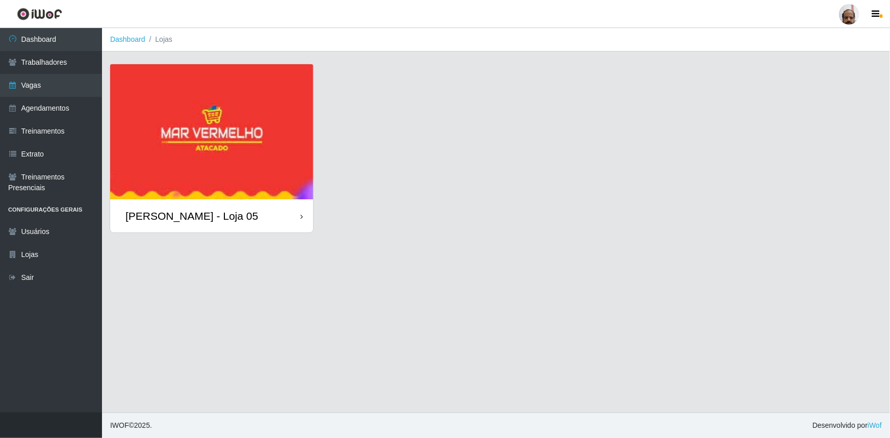
click at [202, 216] on div "[PERSON_NAME] - Loja 05" at bounding box center [191, 216] width 133 height 13
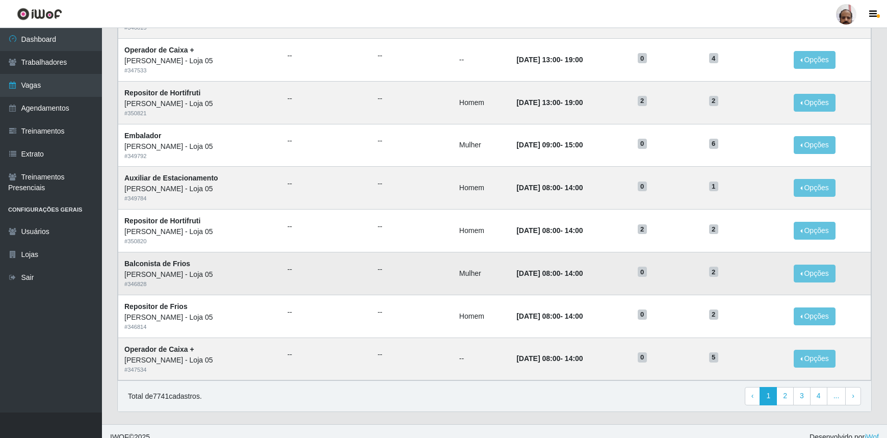
scroll to position [424, 0]
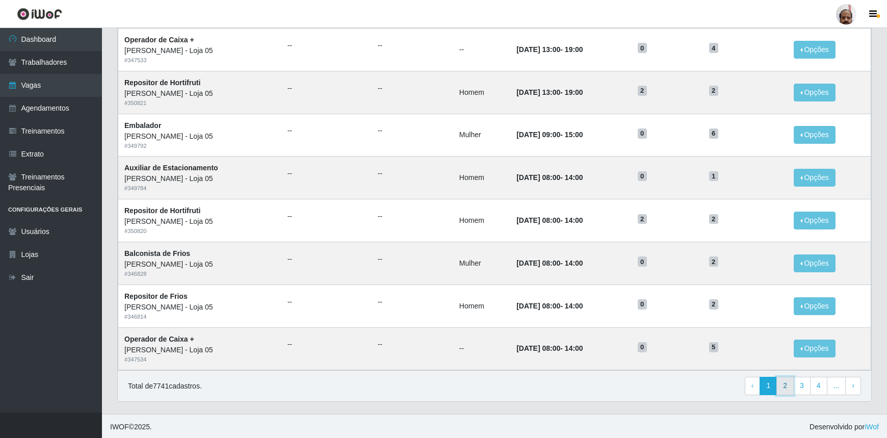
click at [787, 386] on link "2" at bounding box center [785, 386] width 17 height 18
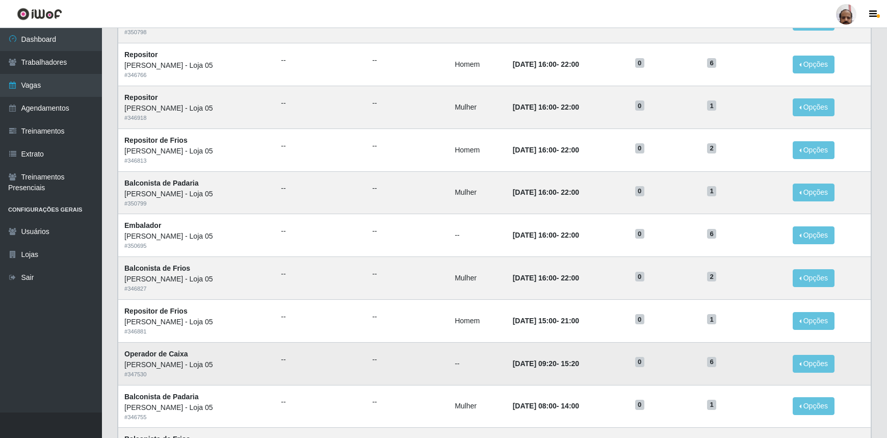
scroll to position [185, 0]
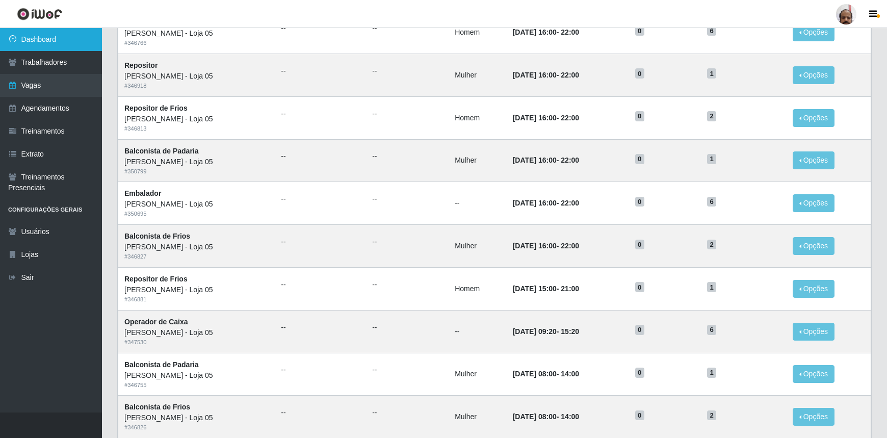
drag, startPoint x: 52, startPoint y: 41, endPoint x: 57, endPoint y: 42, distance: 5.3
click at [52, 41] on link "Dashboard" at bounding box center [51, 39] width 102 height 23
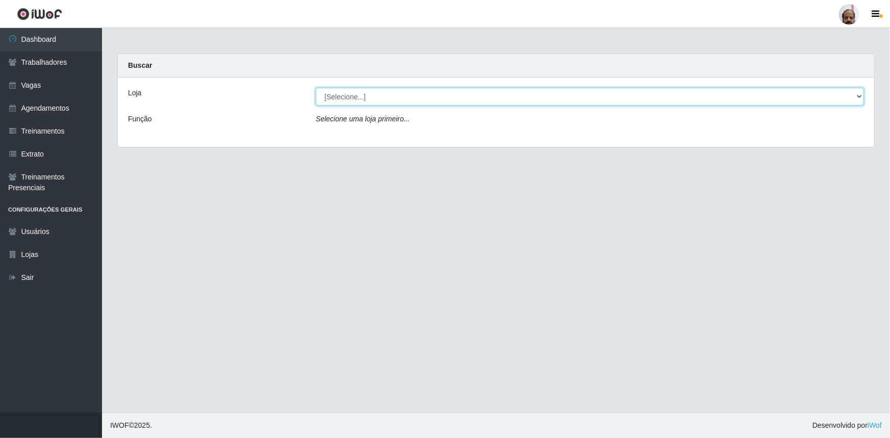
click at [860, 98] on select "[Selecione...] Mar Vermelho - Loja 05" at bounding box center [590, 97] width 548 height 18
select select "252"
click at [316, 88] on select "[Selecione...] Mar Vermelho - Loja 05" at bounding box center [590, 97] width 548 height 18
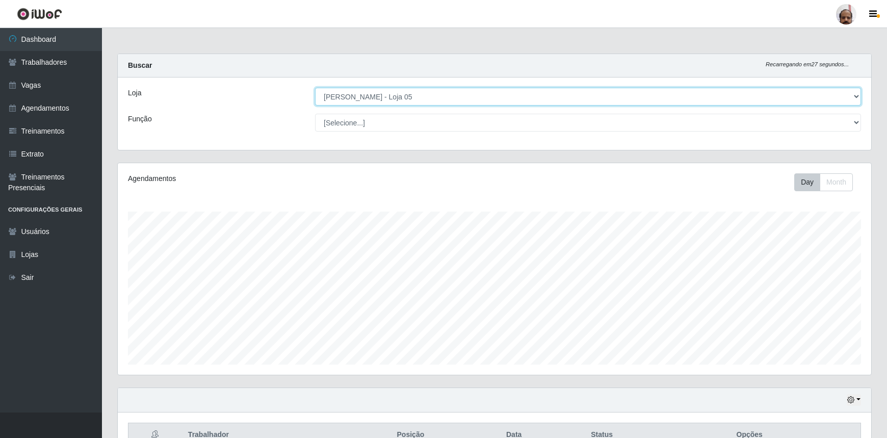
scroll to position [212, 754]
